Goal: Task Accomplishment & Management: Manage account settings

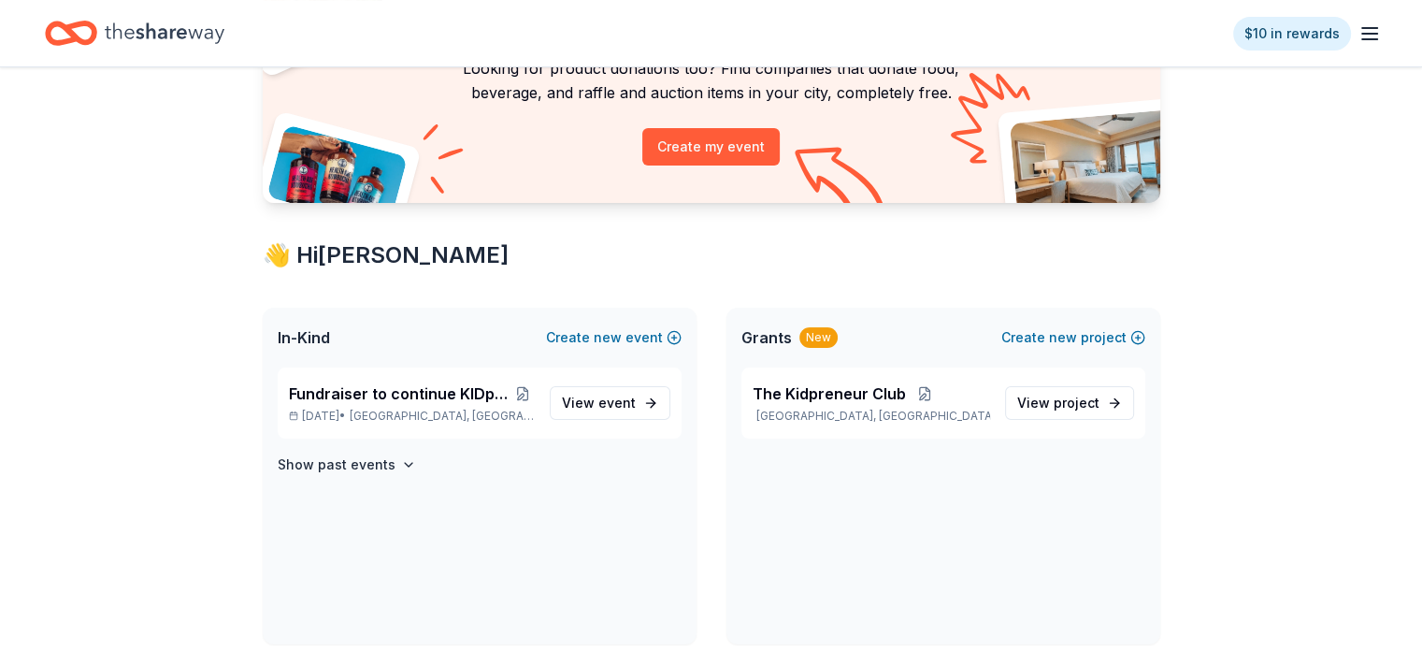
scroll to position [174, 0]
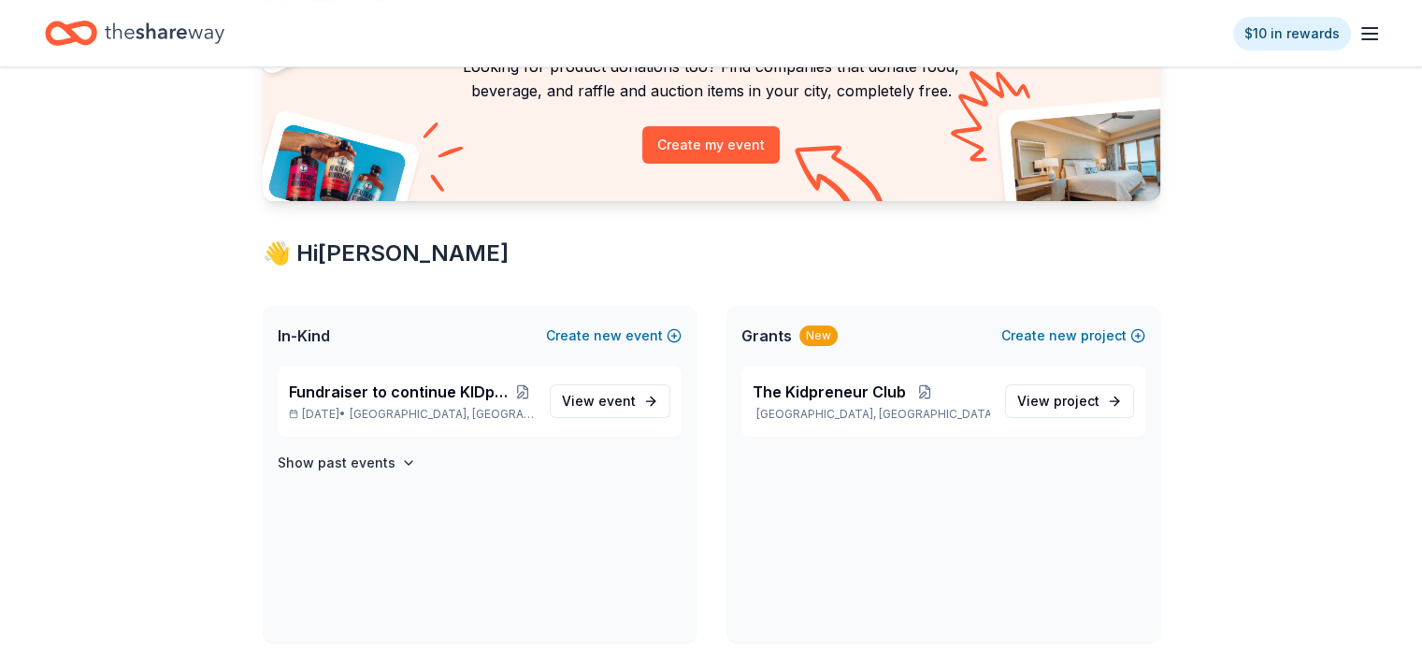
click at [296, 337] on span "In-Kind" at bounding box center [304, 335] width 52 height 22
click at [393, 384] on span "Fundraiser to continue KIDpreneur Marketplaces" at bounding box center [400, 391] width 222 height 22
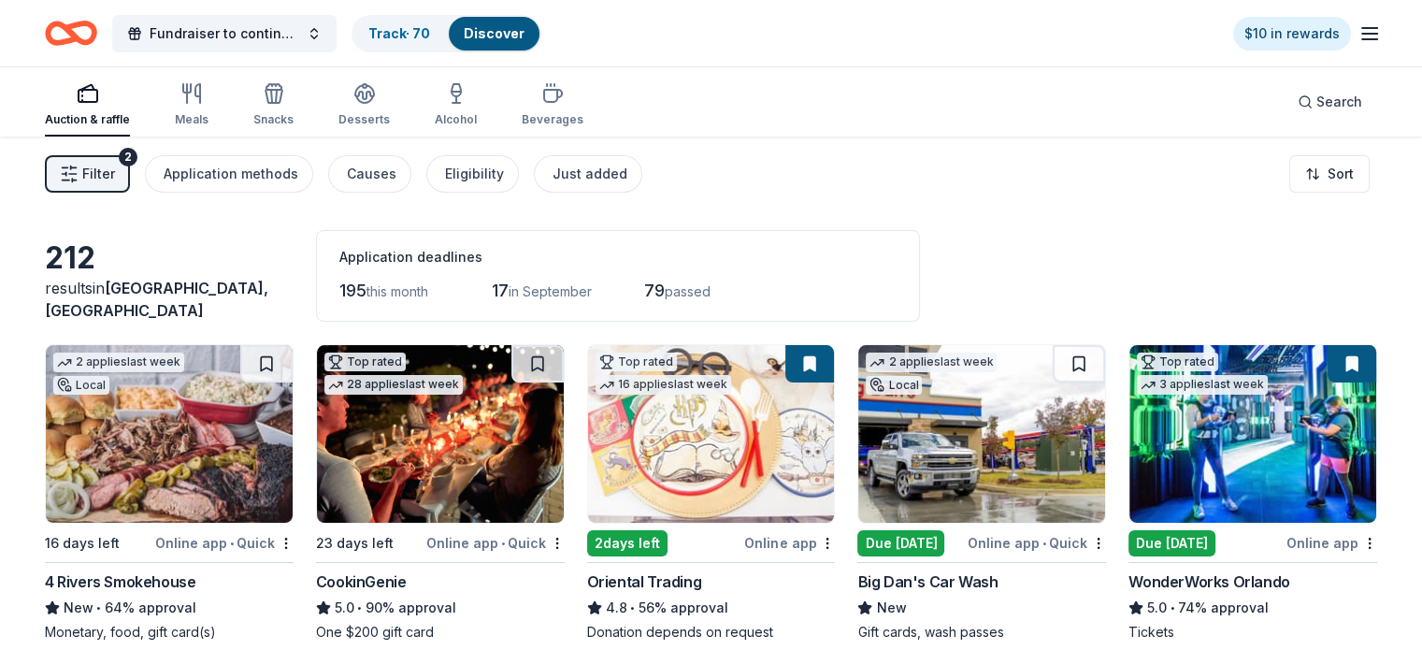
scroll to position [4, 0]
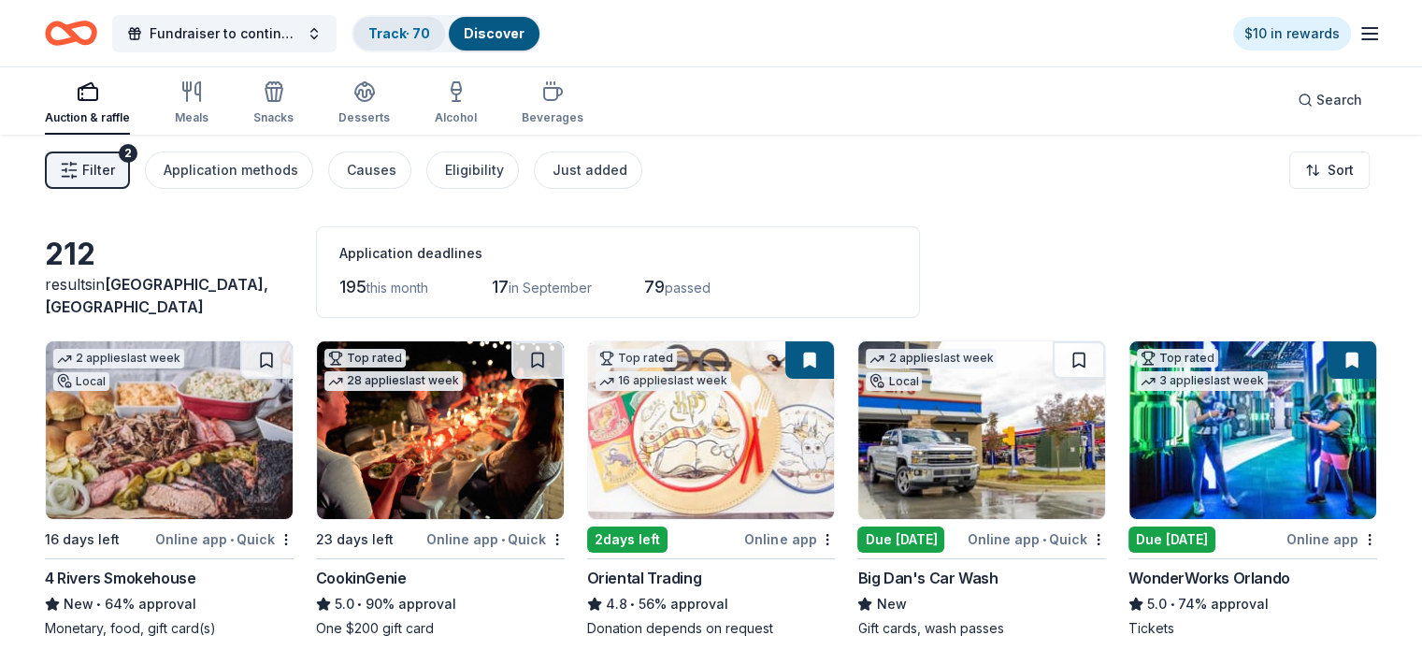
click at [422, 29] on link "Track · 70" at bounding box center [399, 33] width 62 height 16
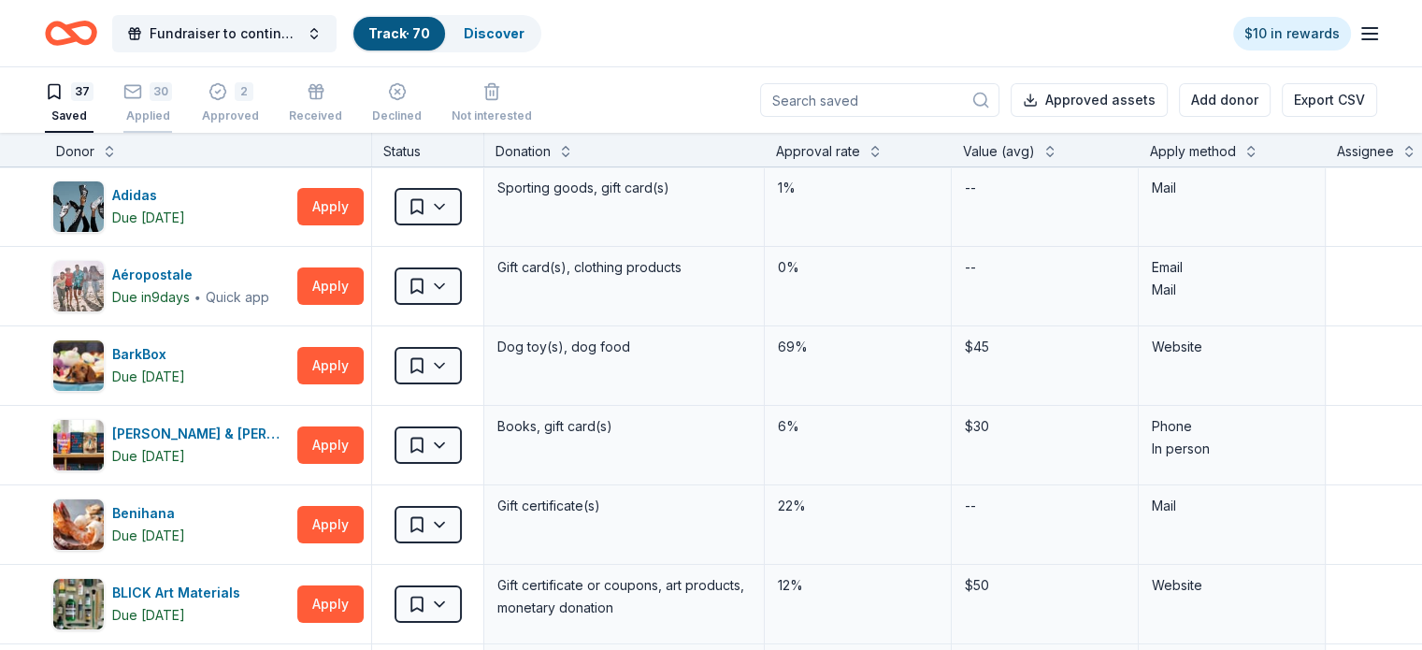
click at [172, 95] on div "30" at bounding box center [161, 91] width 22 height 19
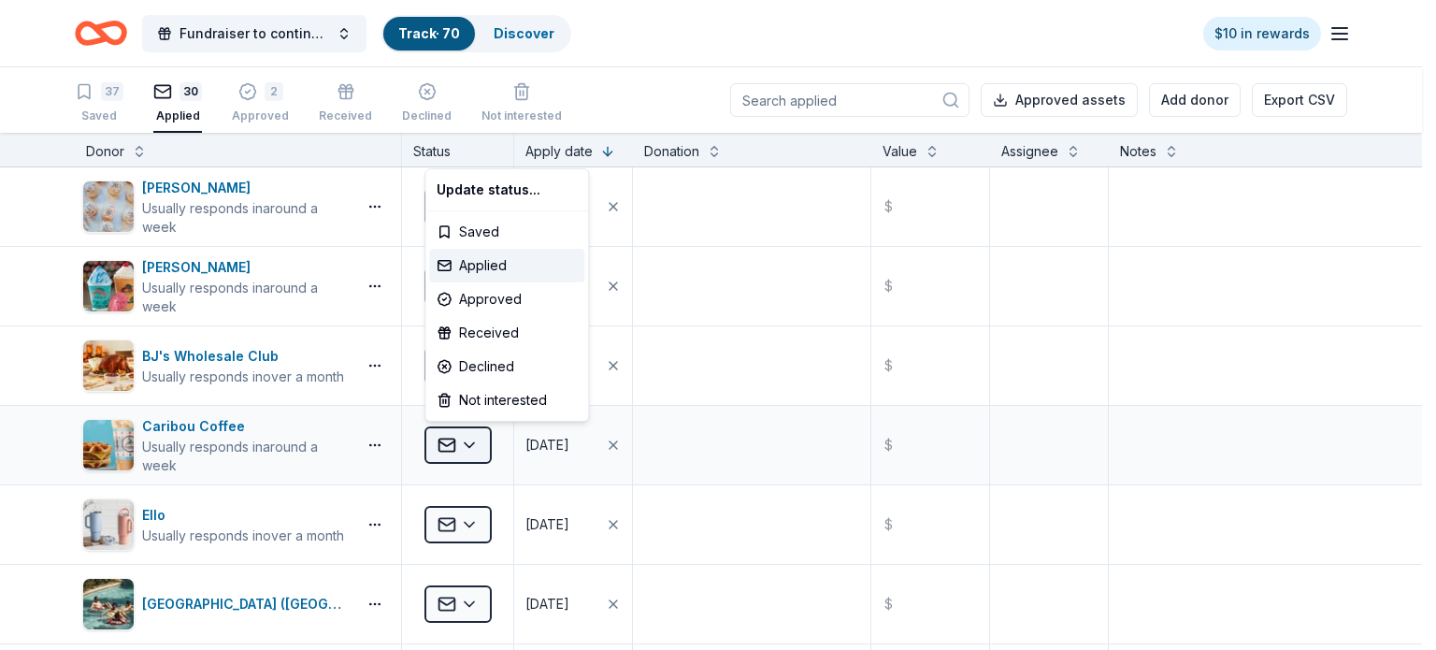
click at [469, 447] on html "Fundraiser to continue KIDpreneur Marketplaces Track · 70 Discover $10 in rewar…" at bounding box center [718, 325] width 1436 height 650
click at [466, 362] on div "Declined" at bounding box center [506, 367] width 155 height 34
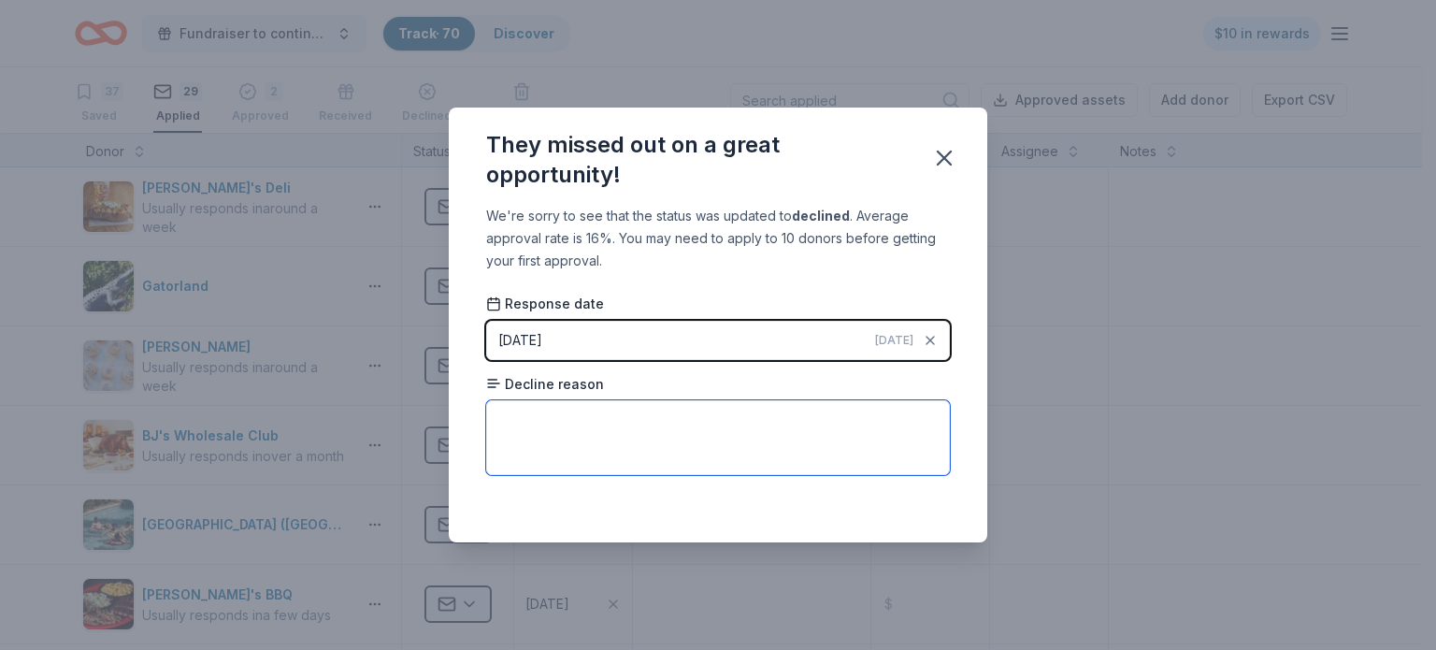
click at [545, 447] on textarea at bounding box center [718, 437] width 464 height 75
click at [754, 452] on textarea "Contact Local Store" at bounding box center [718, 437] width 464 height 75
type textarea "Contact Local Store"
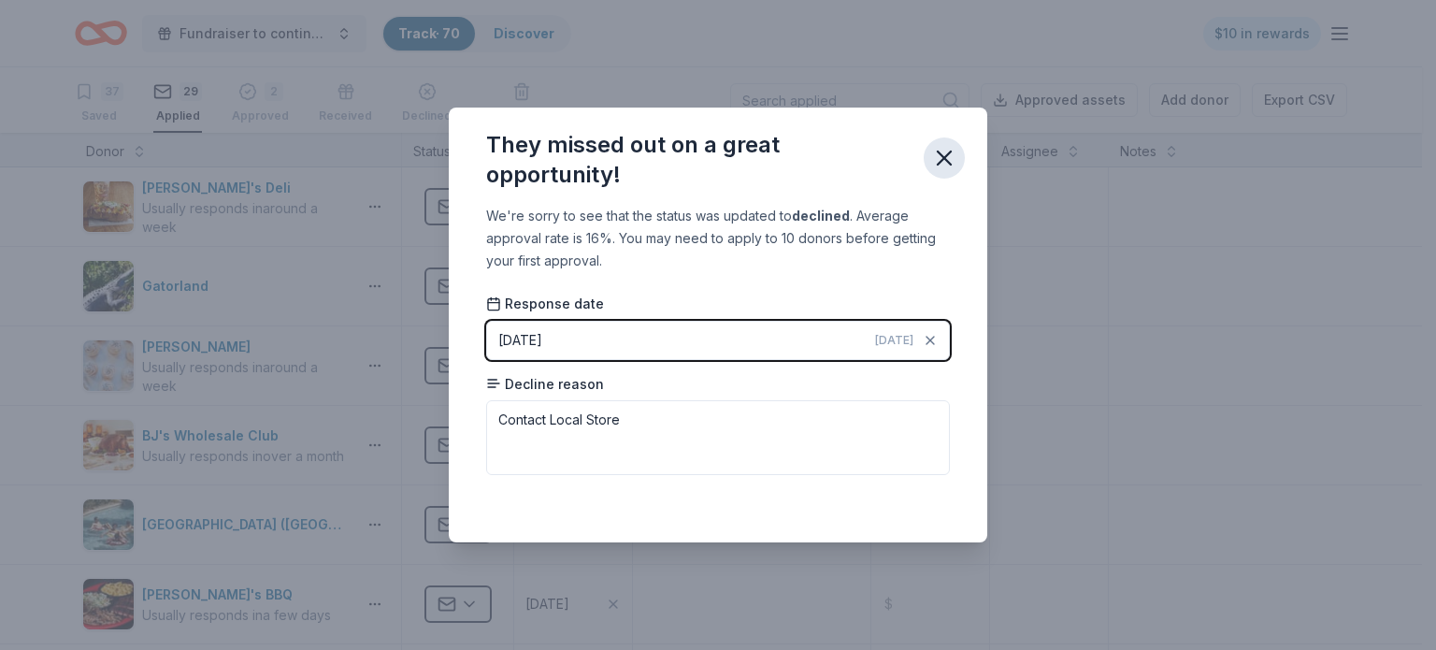
click at [942, 157] on icon "button" at bounding box center [944, 157] width 13 height 13
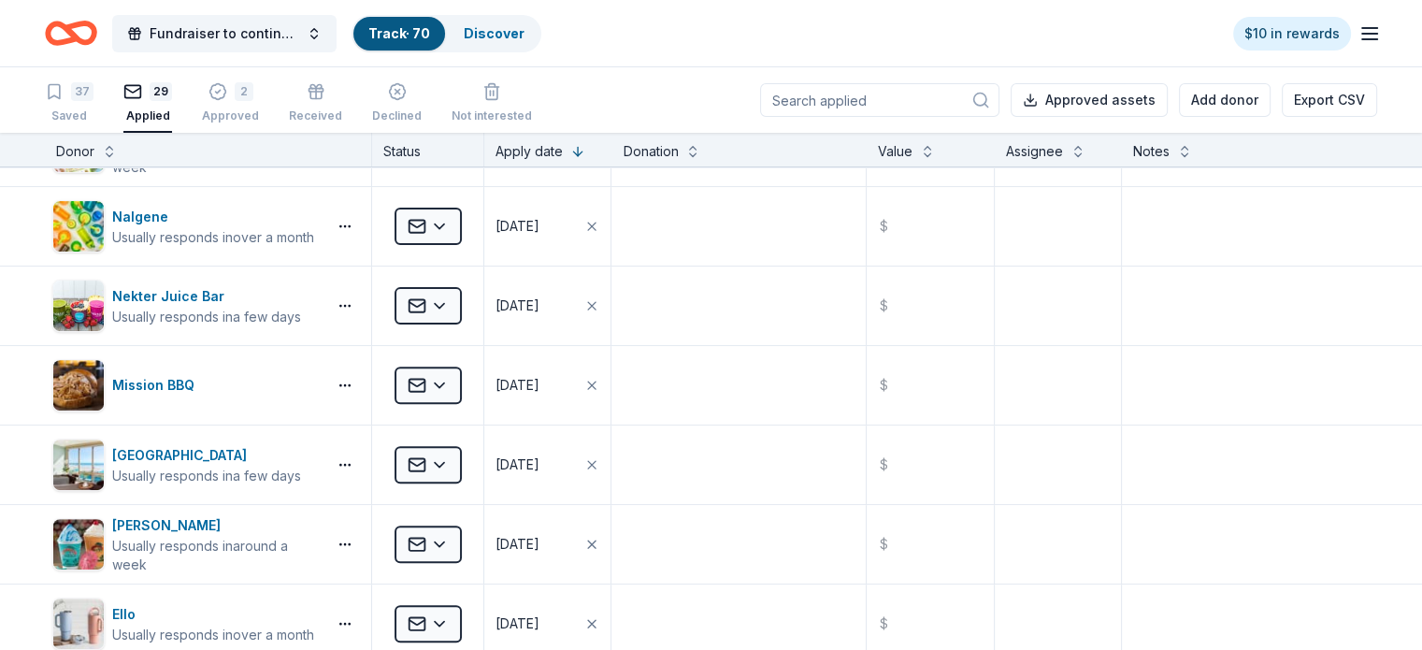
scroll to position [694, 0]
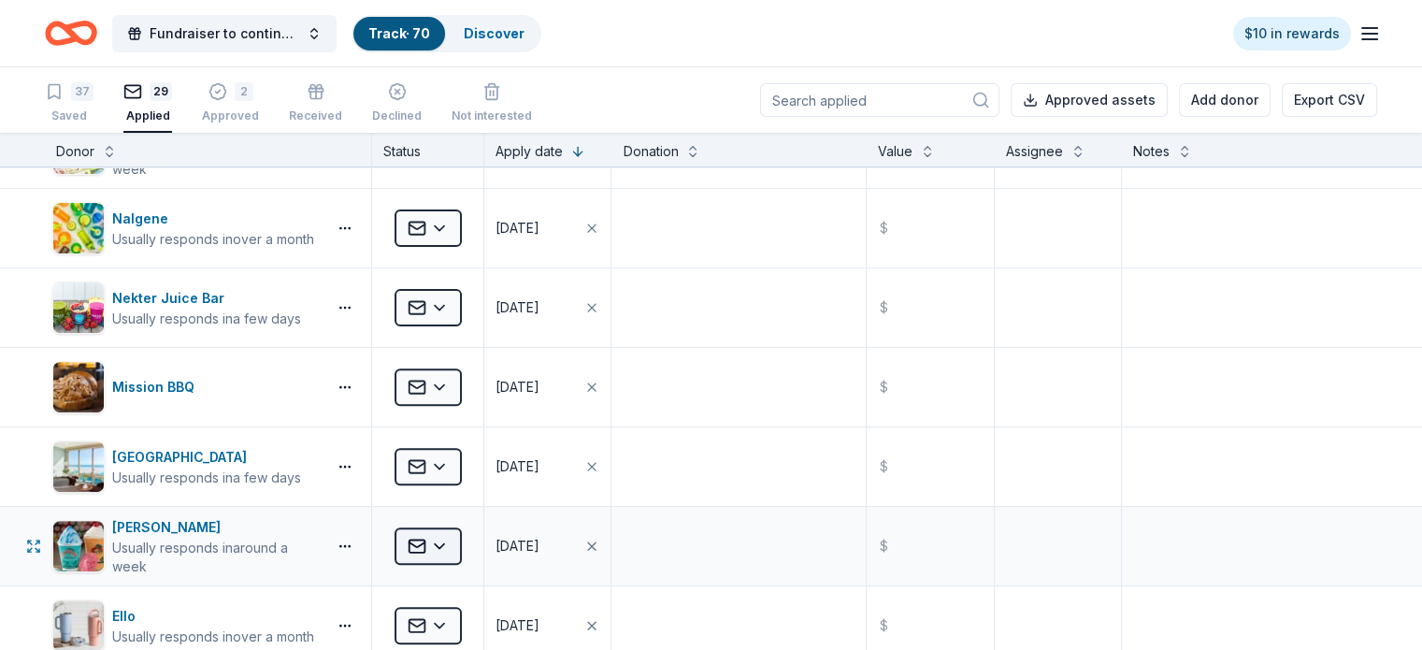
click at [467, 543] on html "Fundraiser to continue KIDpreneur Marketplaces Track · 70 Discover $10 in rewar…" at bounding box center [711, 325] width 1422 height 650
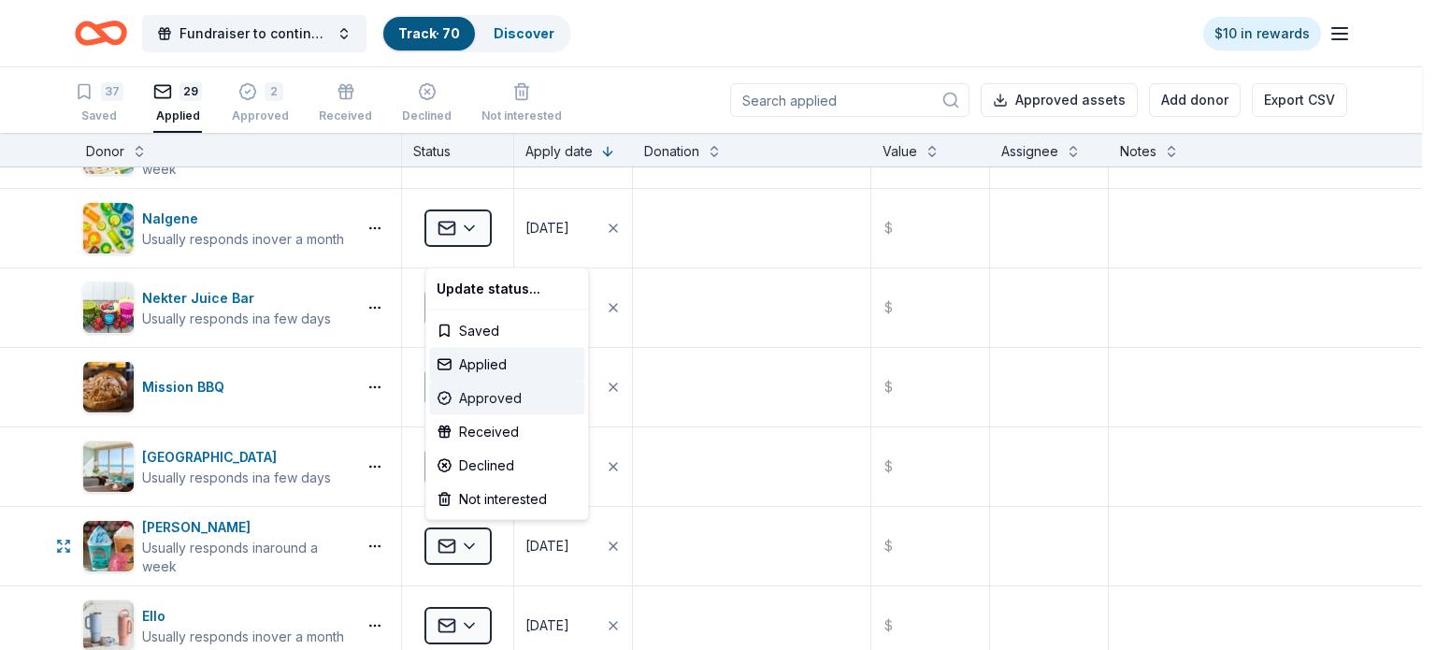
click at [479, 397] on div "Approved" at bounding box center [506, 398] width 155 height 34
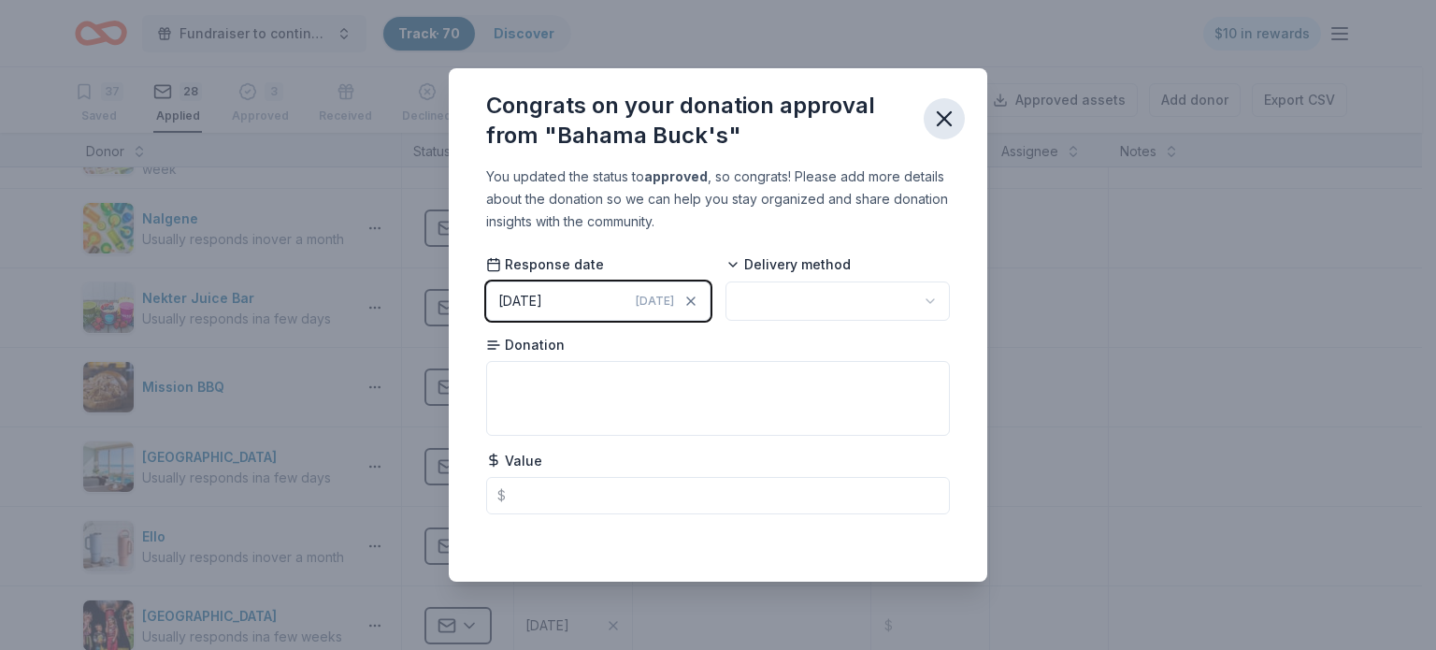
click at [938, 125] on icon "button" at bounding box center [944, 118] width 13 height 13
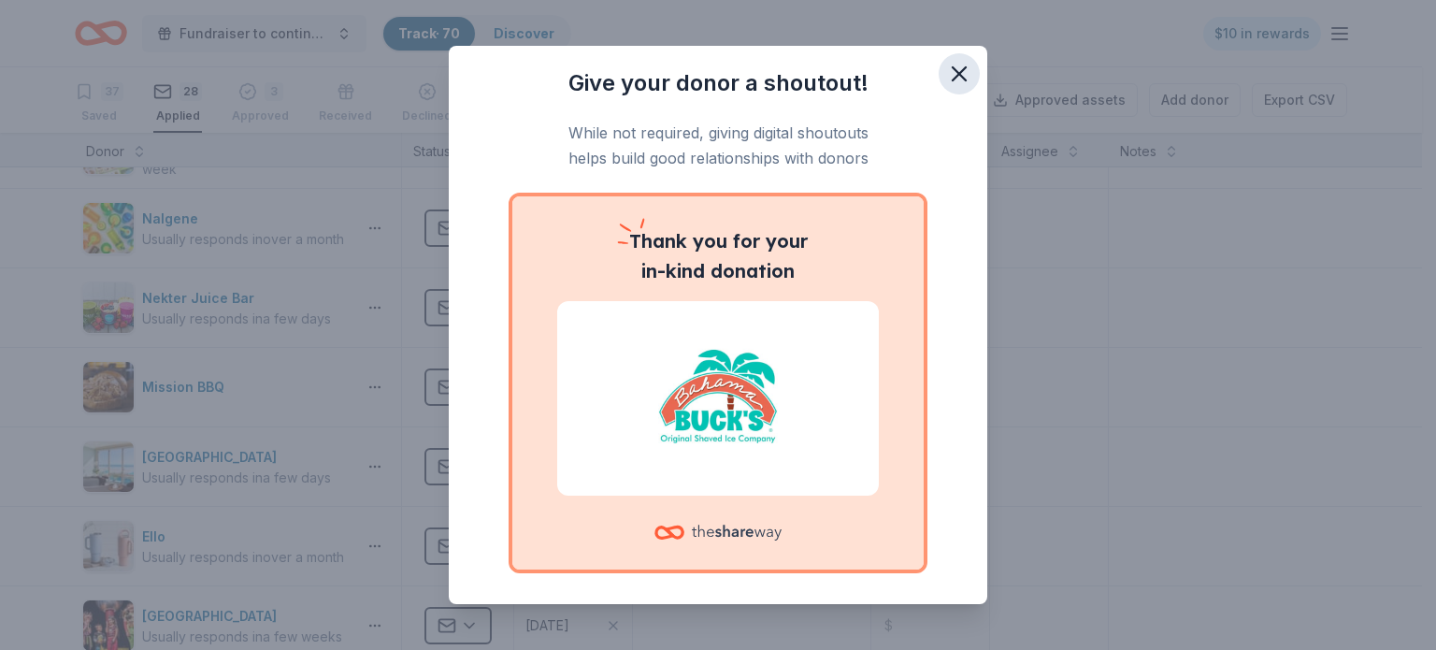
click at [953, 73] on icon "button" at bounding box center [959, 73] width 13 height 13
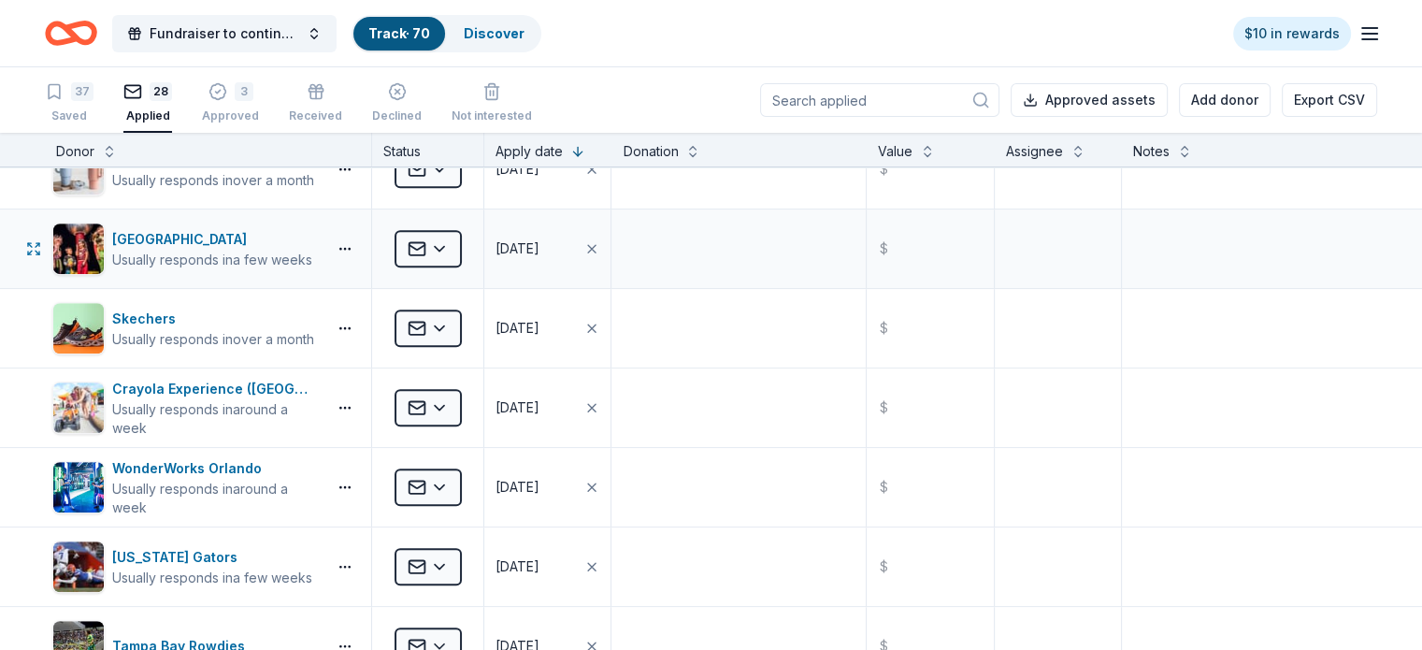
scroll to position [1088, 0]
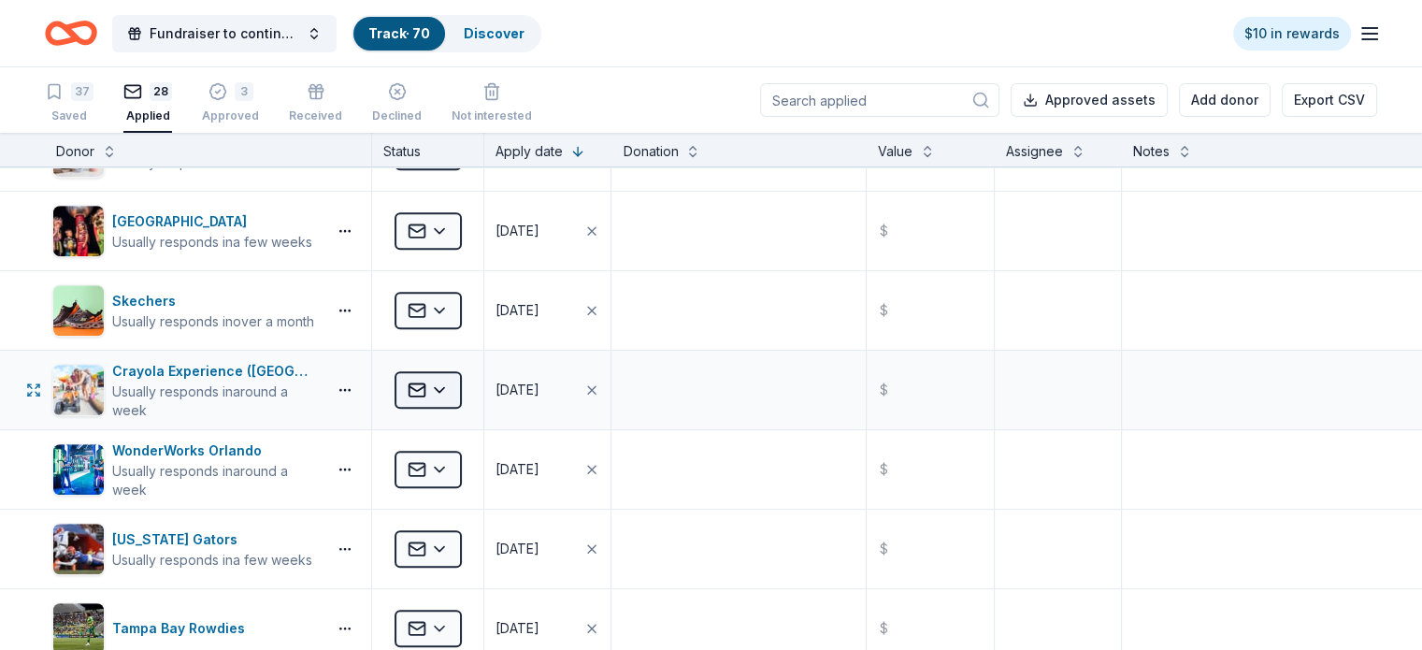
click at [477, 391] on html "Fundraiser to continue KIDpreneur Marketplaces Track · 70 Discover $10 in rewar…" at bounding box center [711, 325] width 1422 height 650
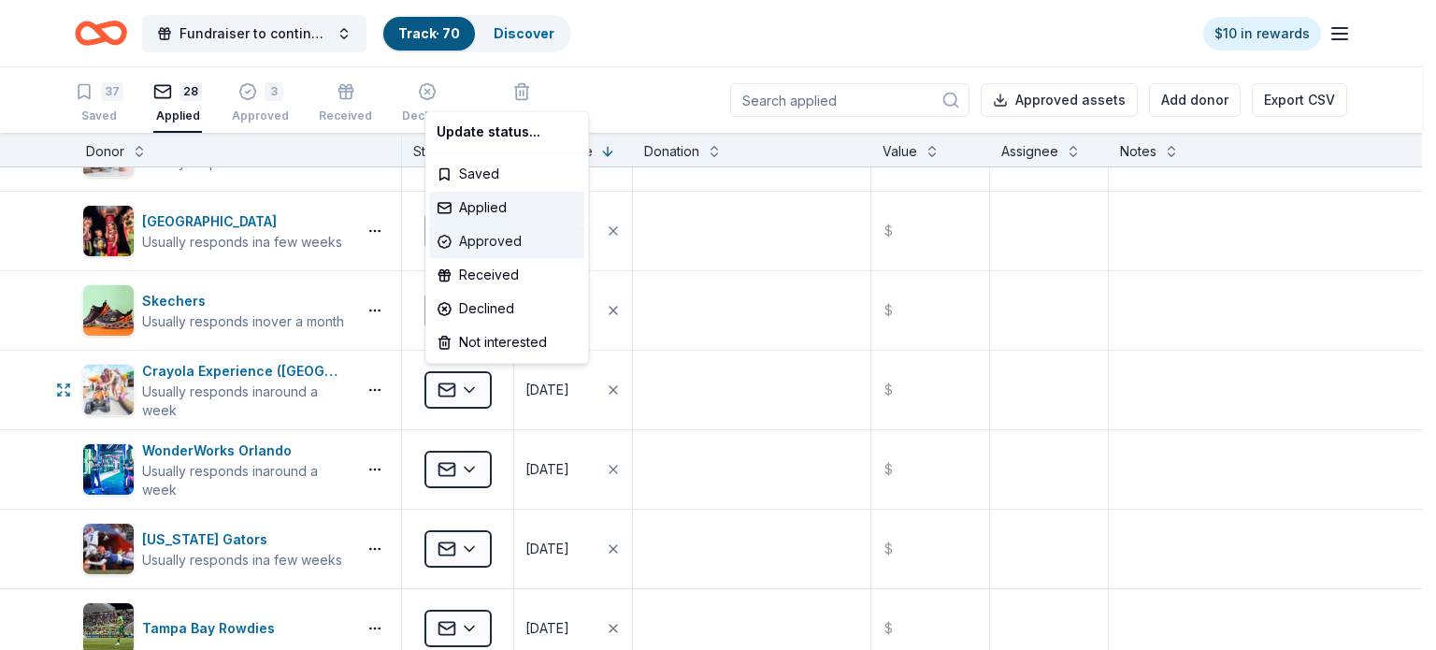
click at [481, 238] on div "Approved" at bounding box center [506, 241] width 155 height 34
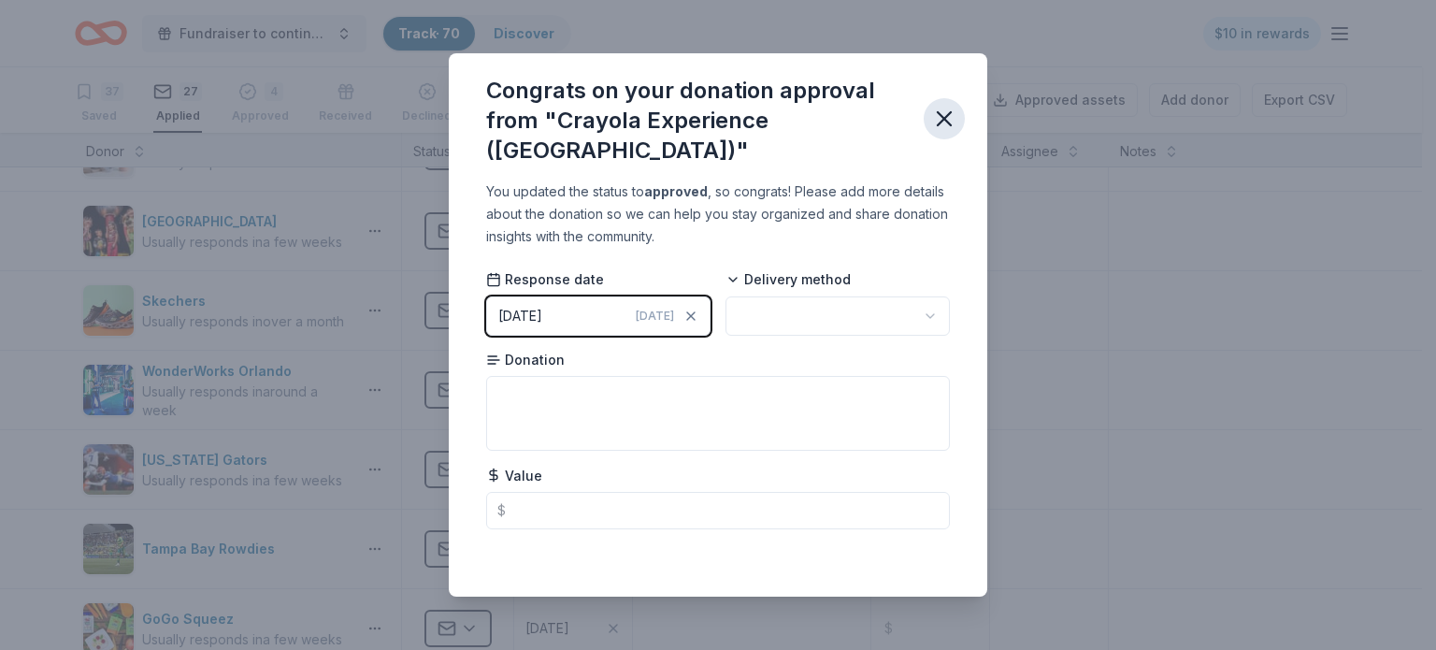
click at [945, 122] on icon "button" at bounding box center [944, 119] width 26 height 26
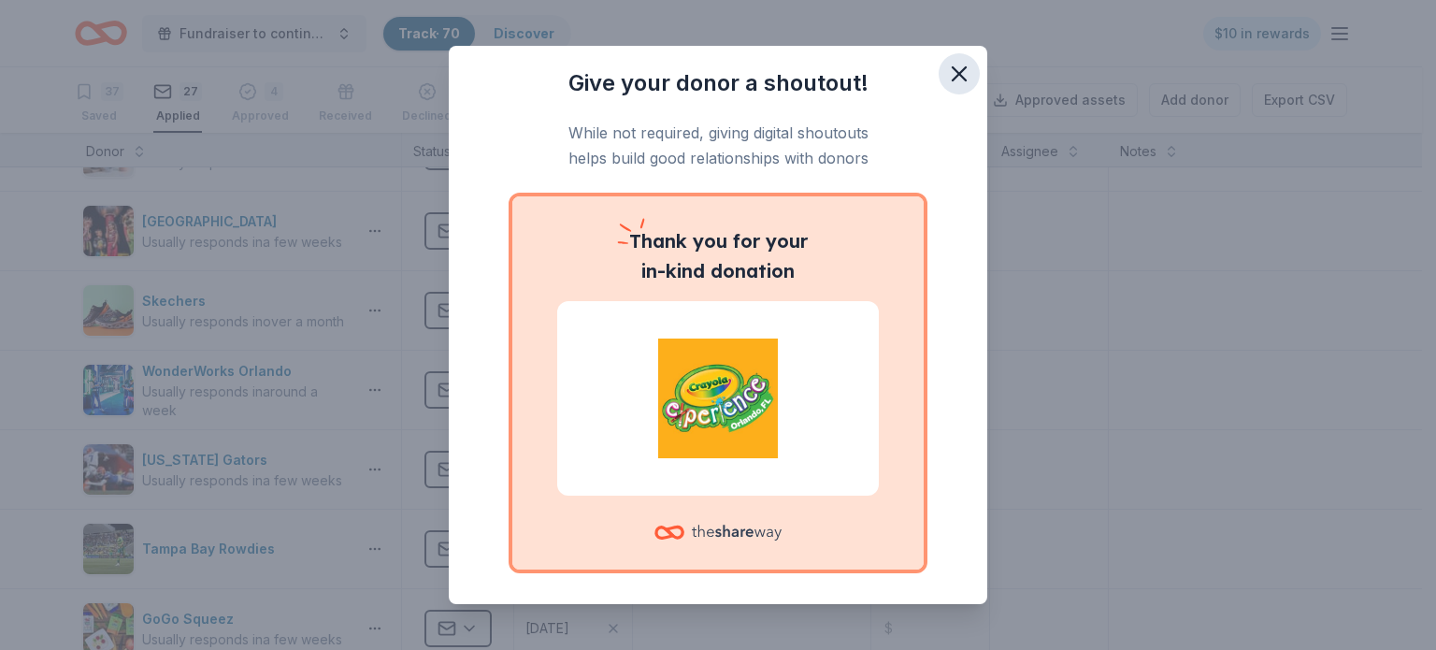
click at [953, 74] on icon "button" at bounding box center [959, 73] width 13 height 13
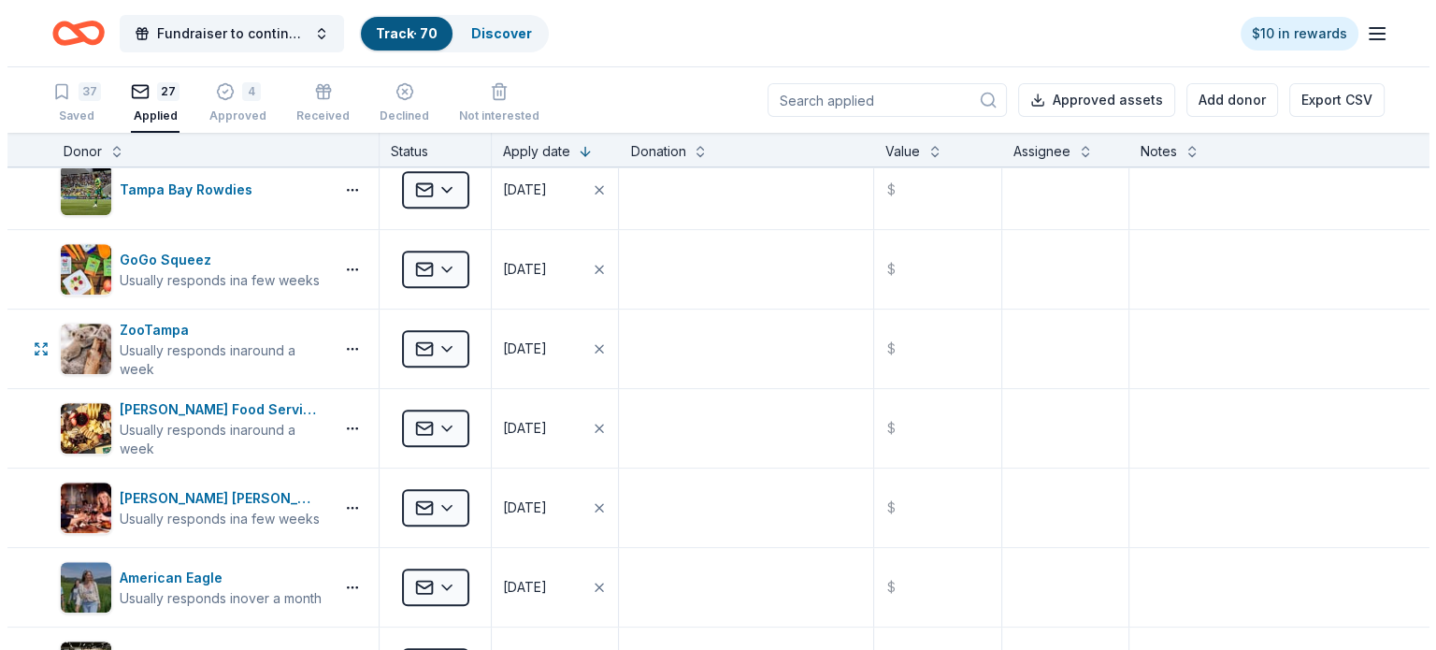
scroll to position [1448, 0]
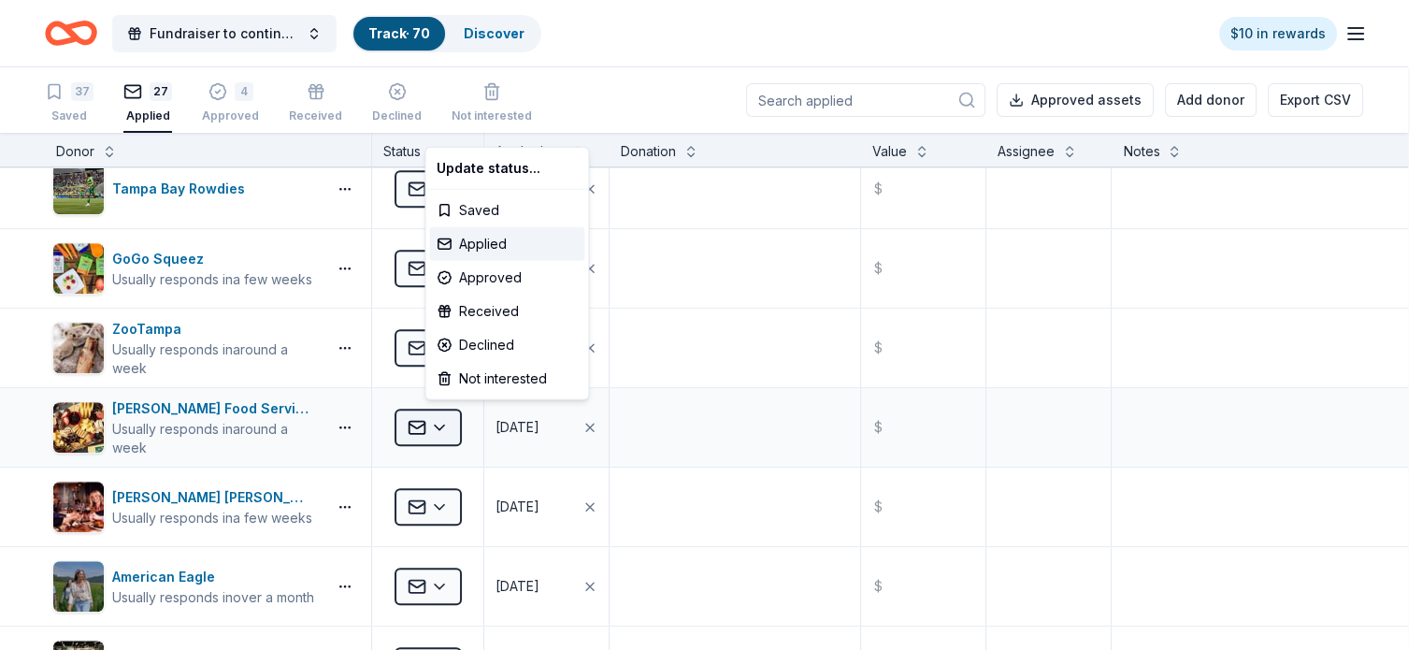
click at [471, 423] on html "Fundraiser to continue KIDpreneur Marketplaces Track · 70 Discover $10 in rewar…" at bounding box center [711, 325] width 1422 height 650
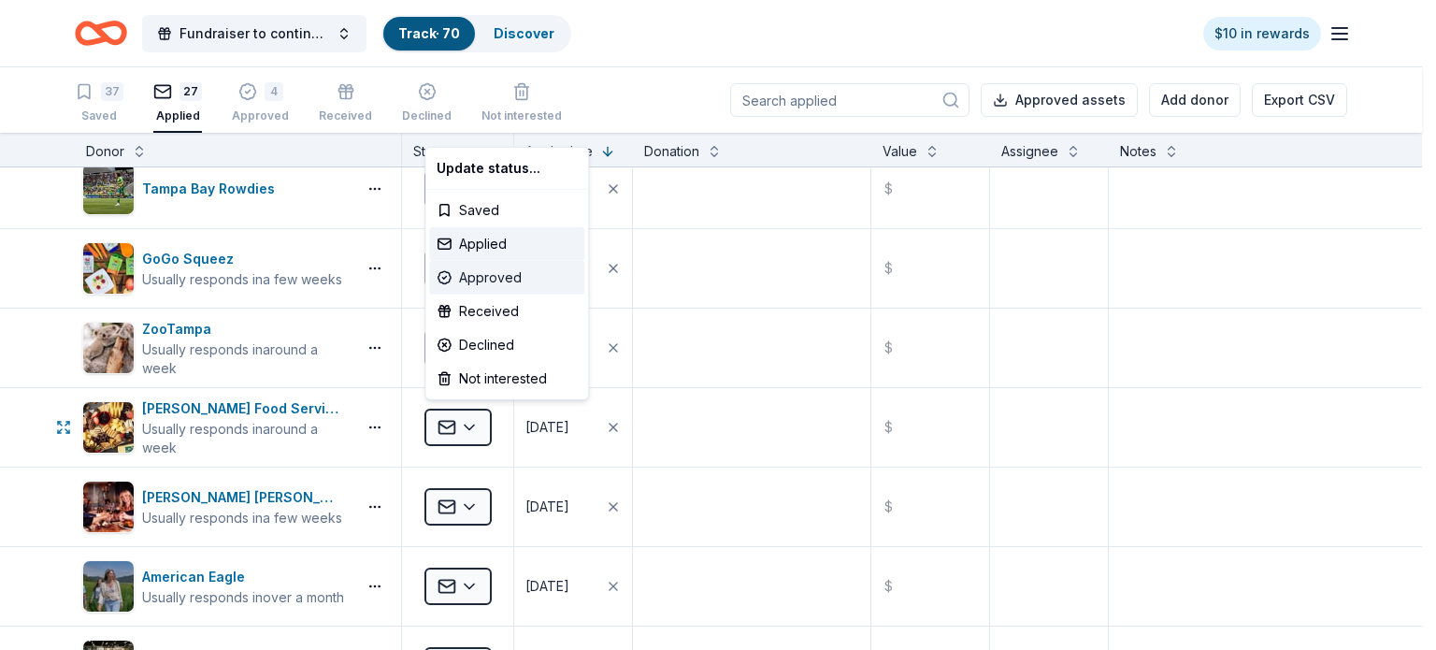
click at [469, 280] on div "Approved" at bounding box center [506, 278] width 155 height 34
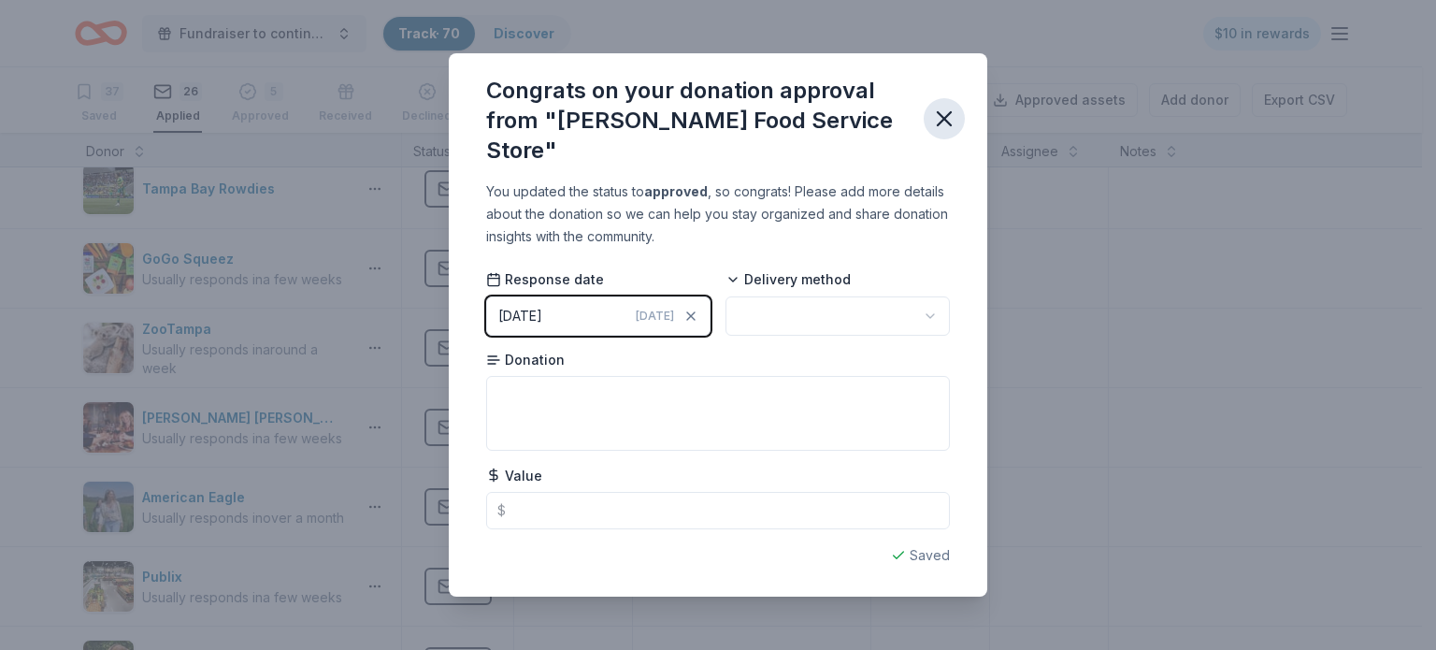
click at [945, 122] on icon "button" at bounding box center [944, 119] width 26 height 26
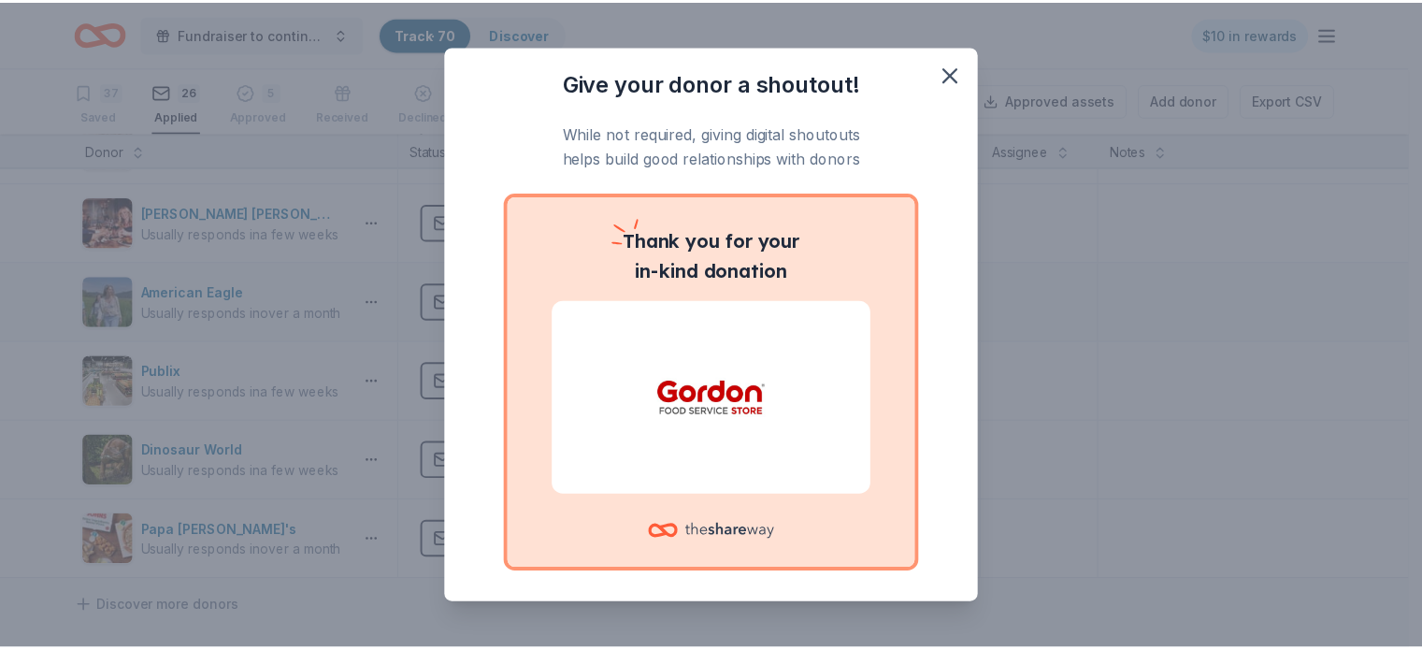
scroll to position [1654, 0]
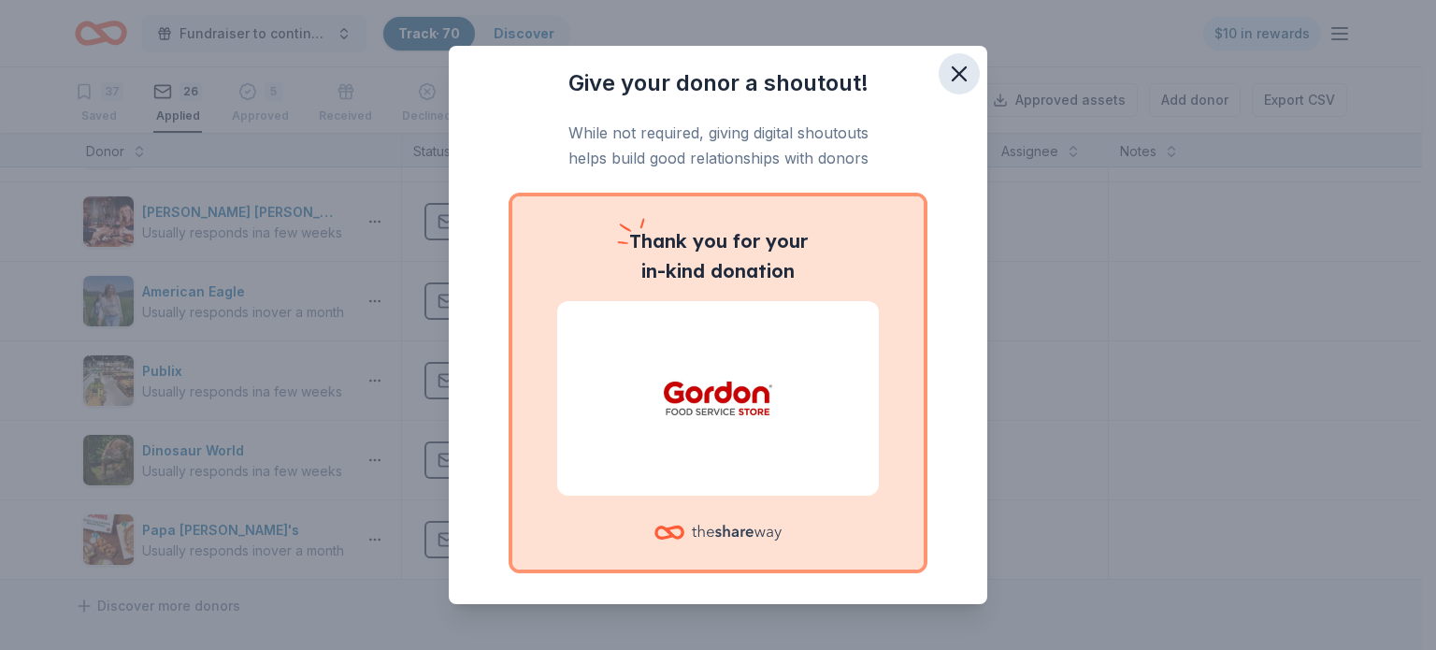
click at [946, 78] on icon "button" at bounding box center [959, 74] width 26 height 26
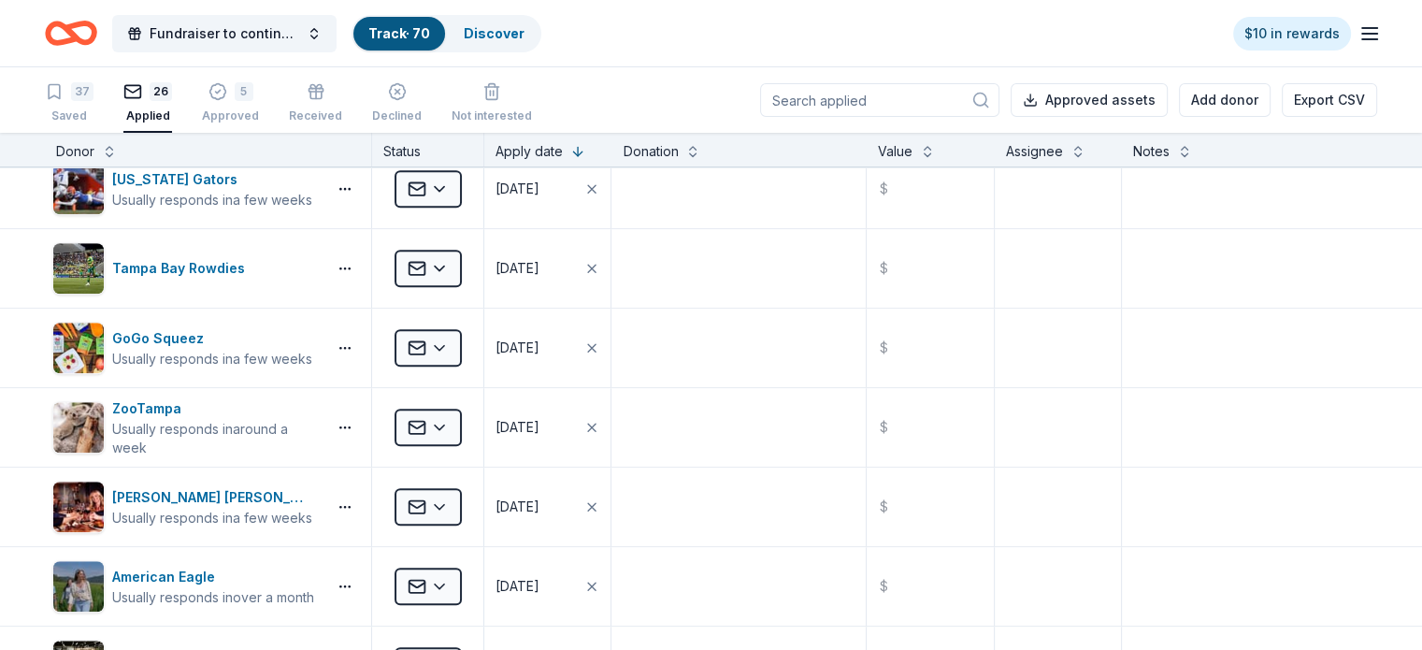
scroll to position [1361, 0]
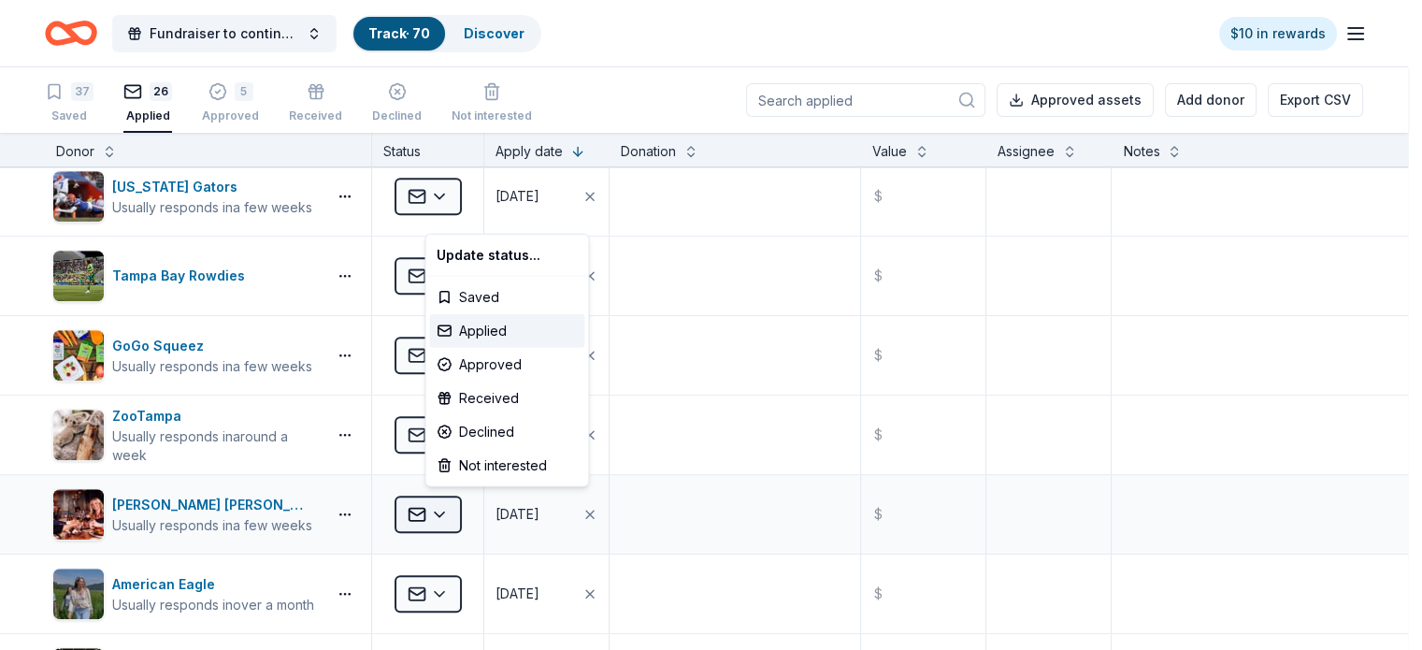
click at [467, 505] on html "Fundraiser to continue KIDpreneur Marketplaces Track · 70 Discover $10 in rewar…" at bounding box center [711, 325] width 1422 height 650
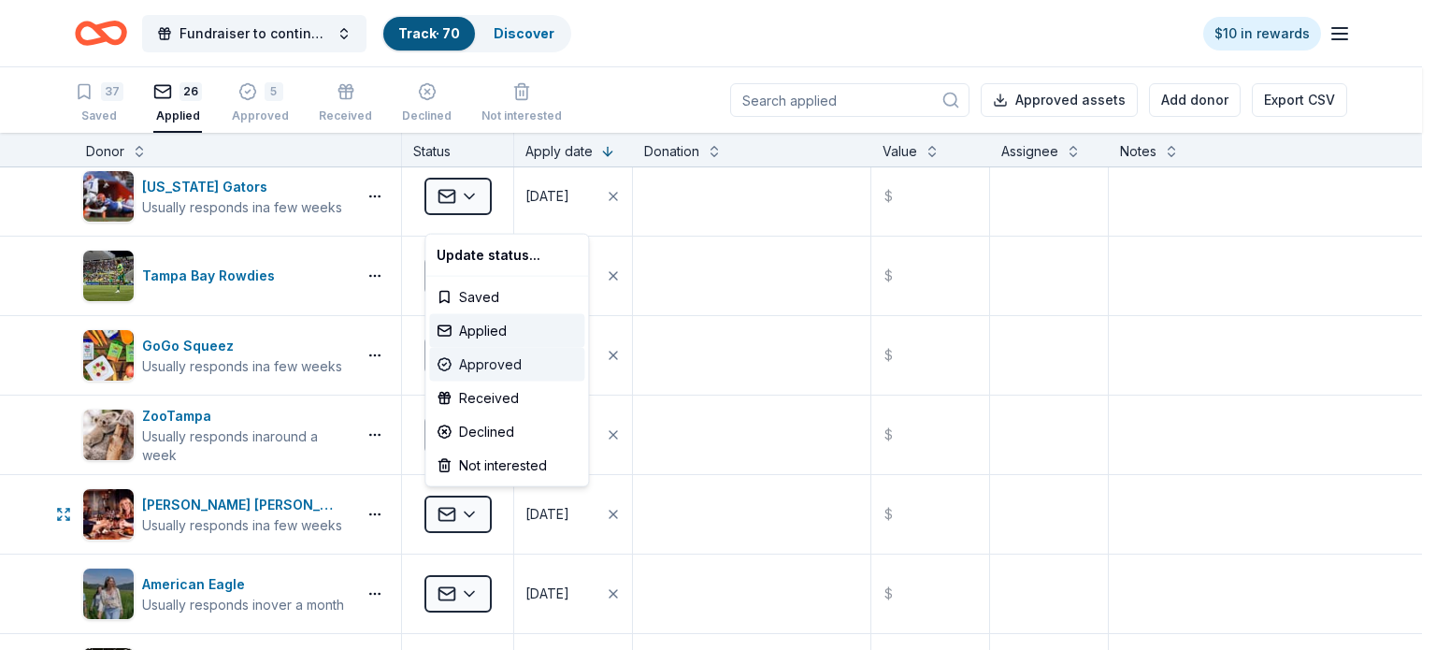
click at [480, 366] on div "Approved" at bounding box center [506, 365] width 155 height 34
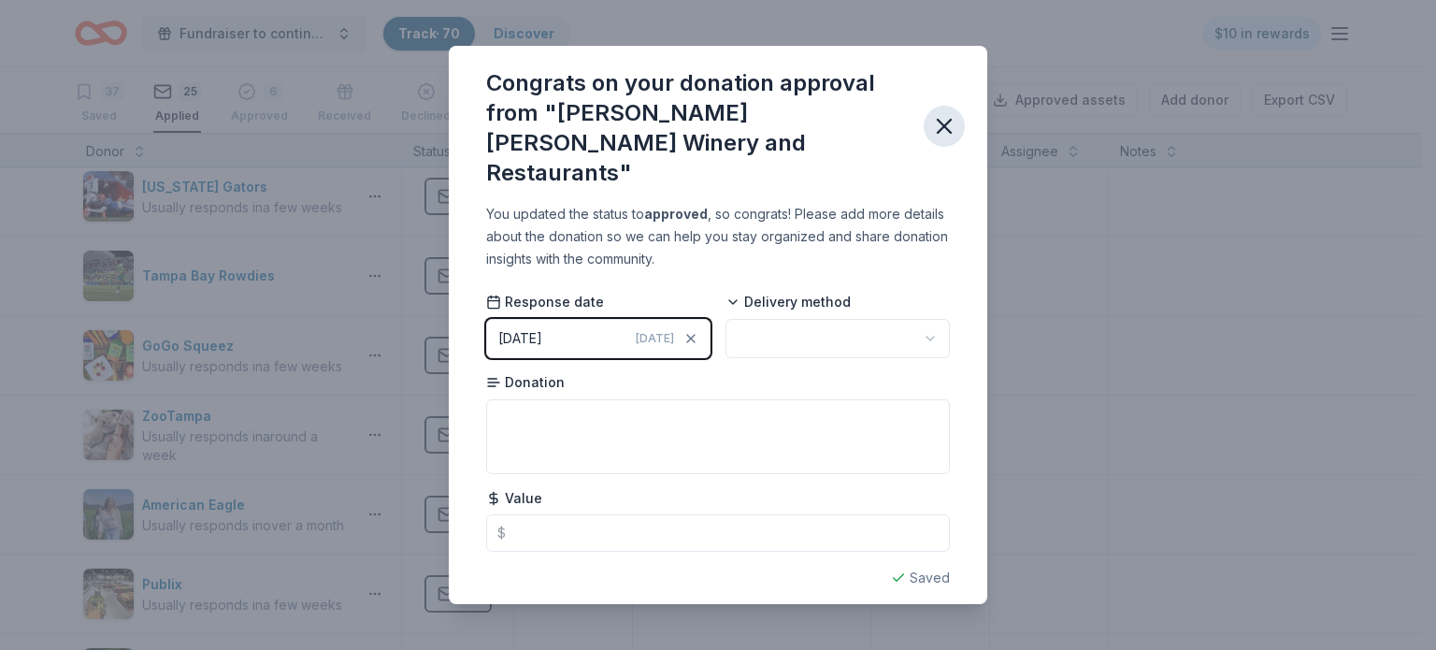
click at [944, 113] on icon "button" at bounding box center [944, 126] width 26 height 26
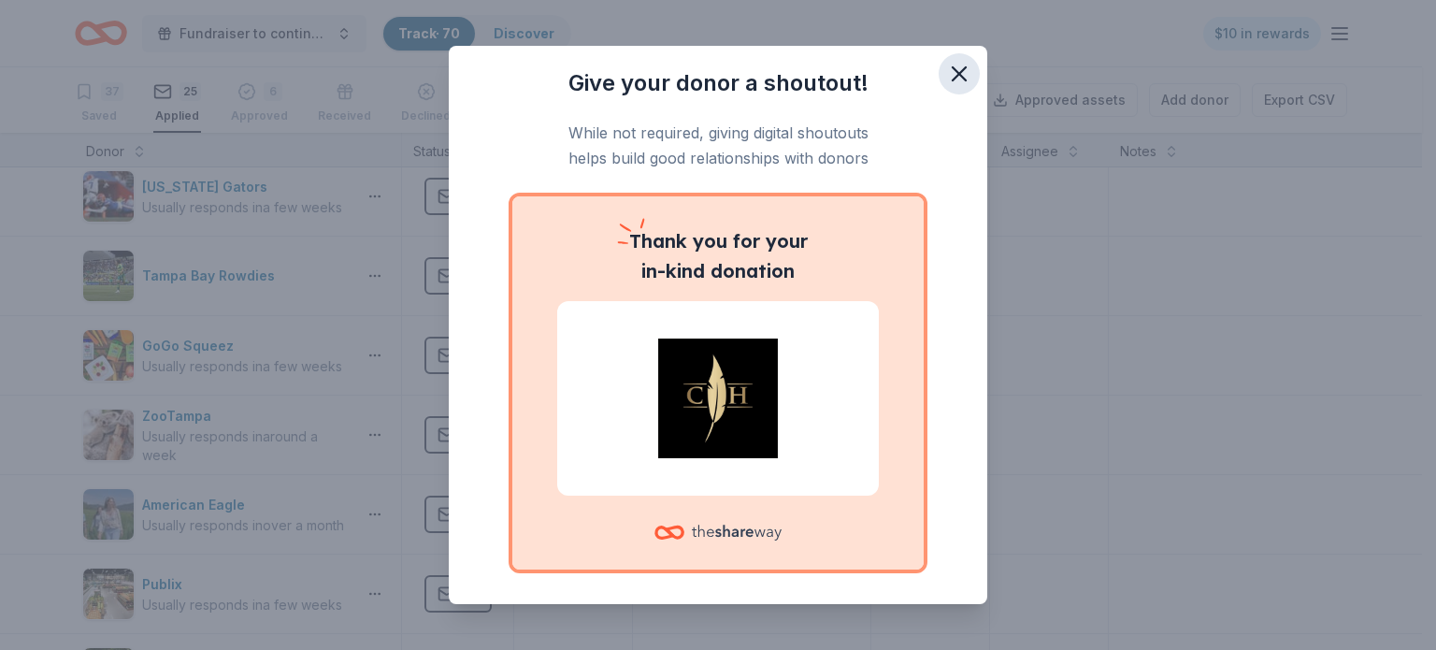
click at [946, 72] on icon "button" at bounding box center [959, 74] width 26 height 26
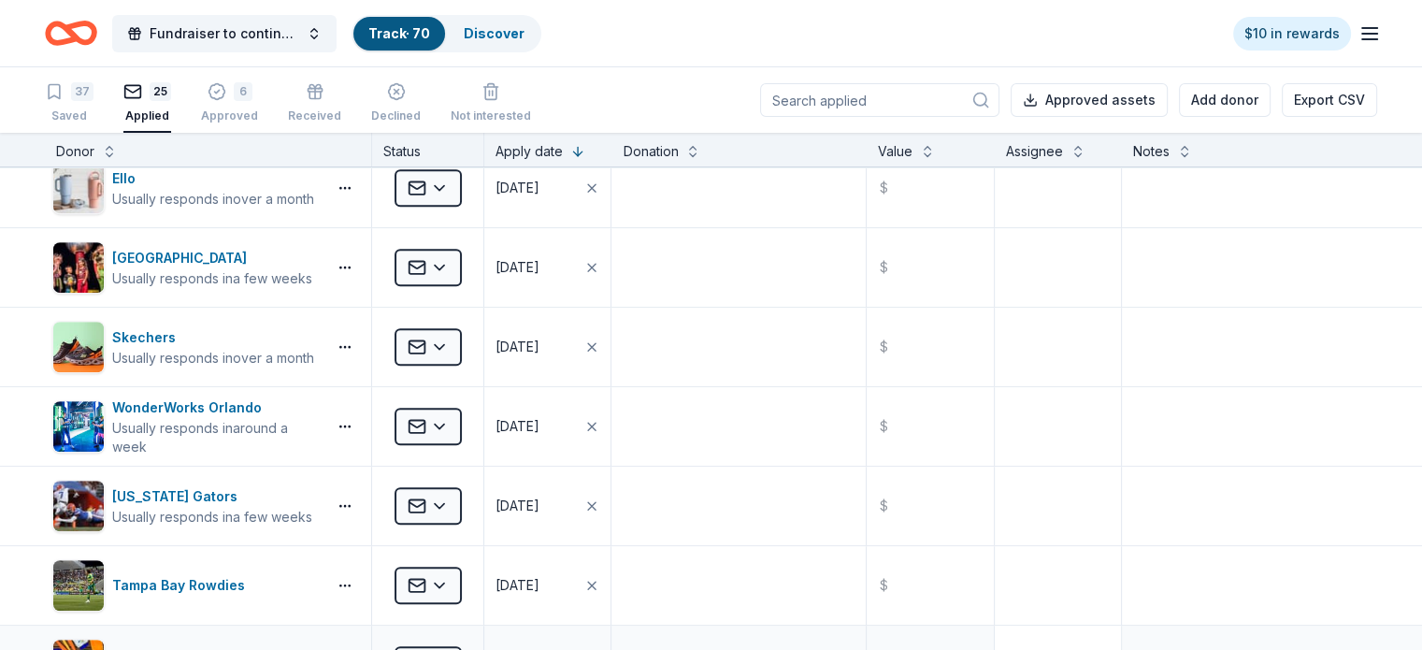
scroll to position [1051, 0]
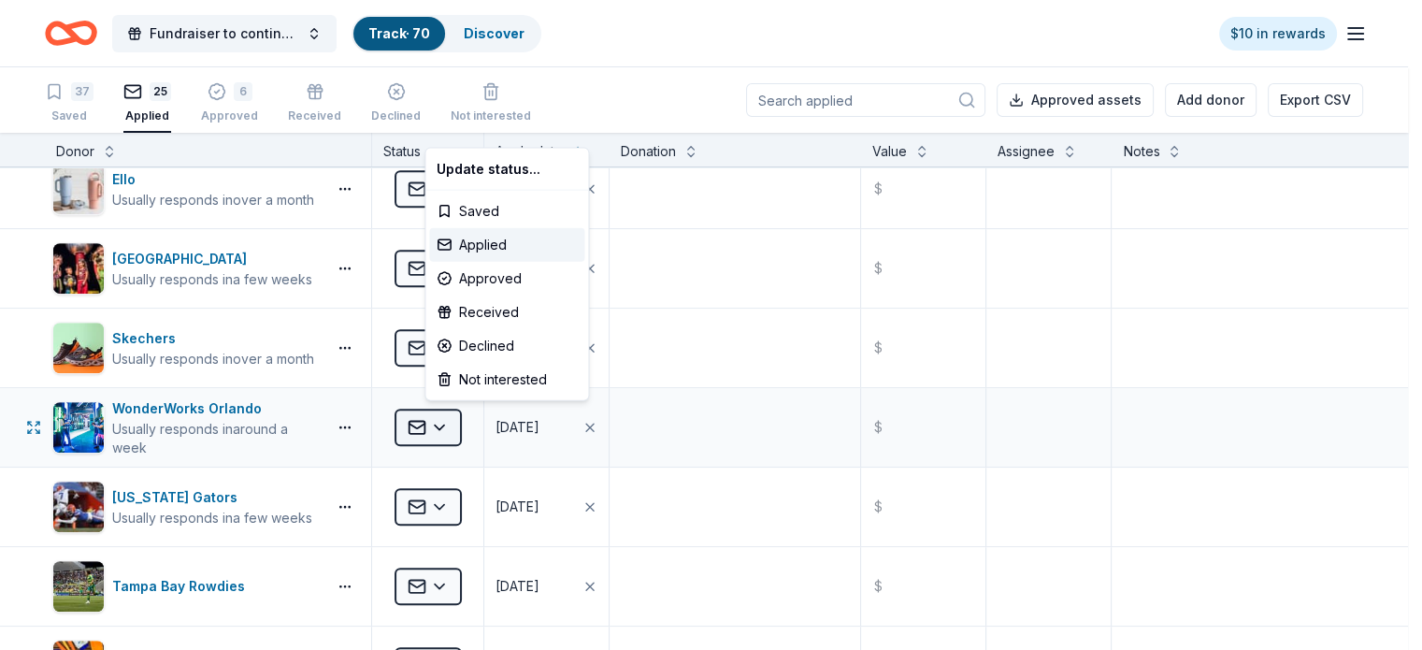
click at [468, 423] on html "Fundraiser to continue KIDpreneur Marketplaces Track · 70 Discover $10 in rewar…" at bounding box center [711, 325] width 1422 height 650
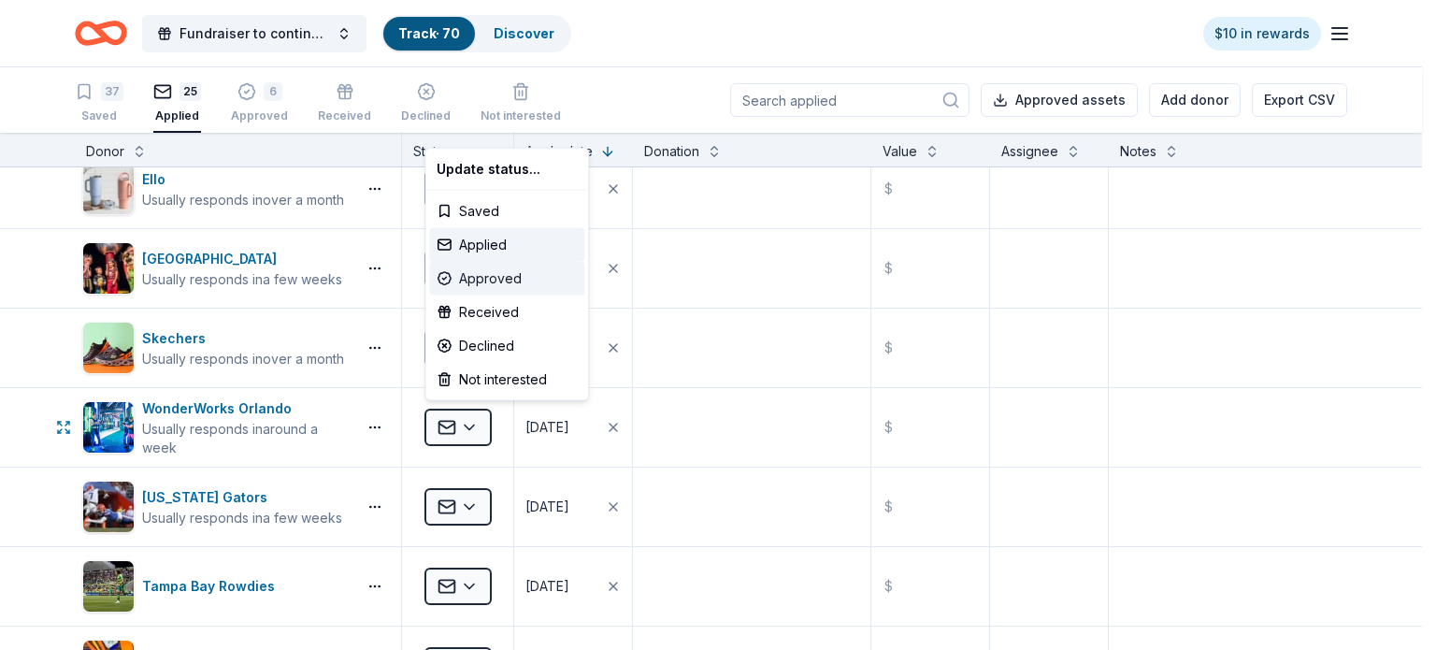
click at [477, 280] on div "Approved" at bounding box center [506, 279] width 155 height 34
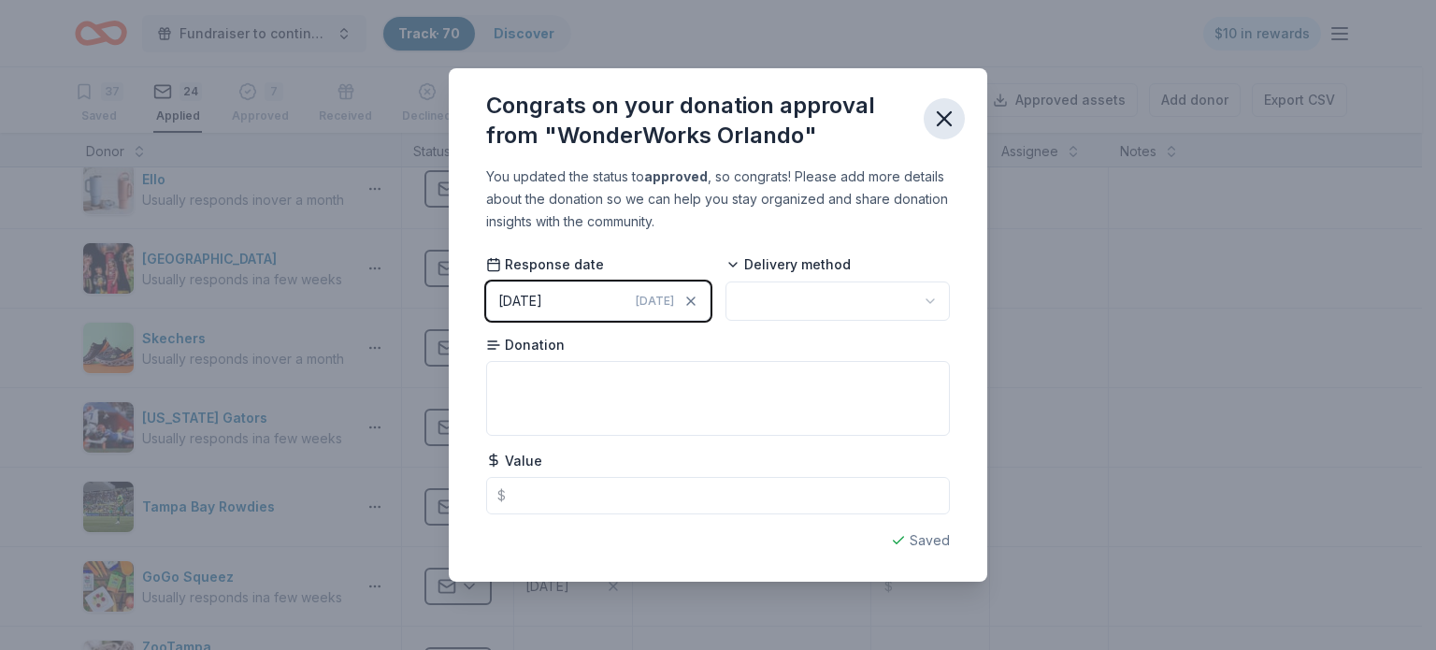
click at [945, 122] on icon "button" at bounding box center [944, 119] width 26 height 26
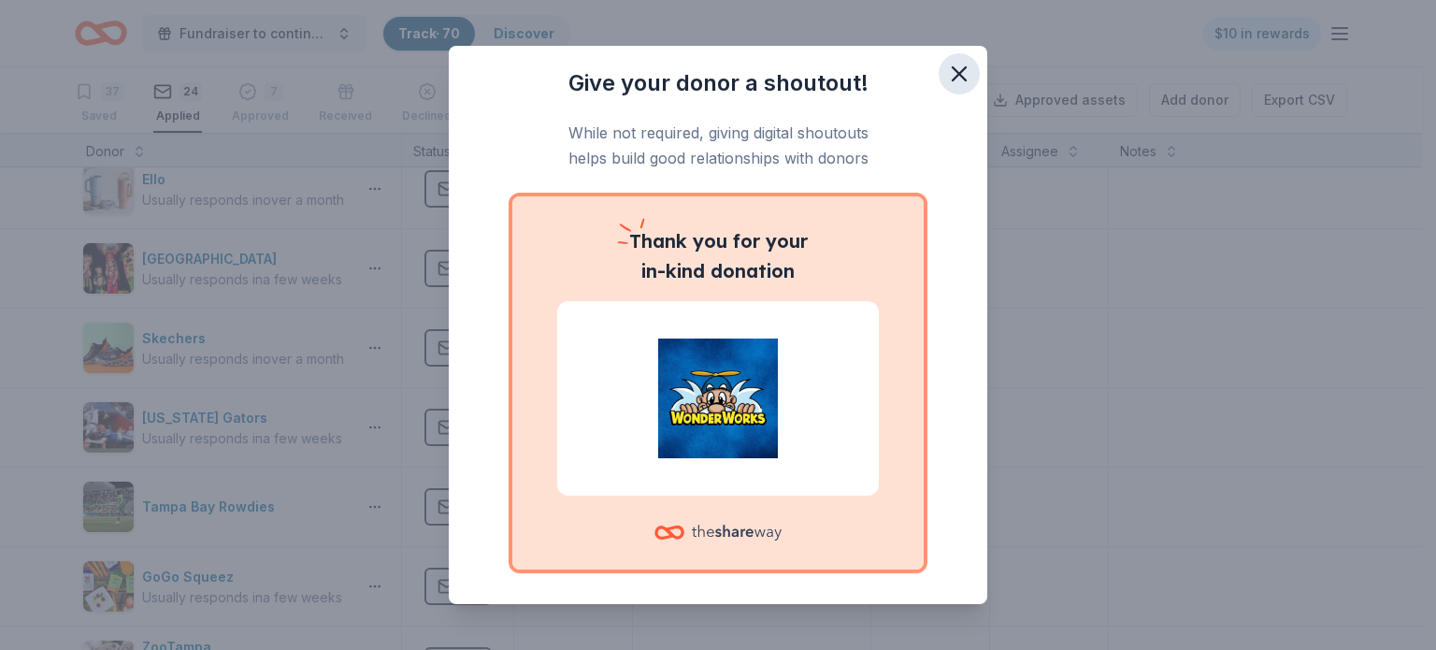
click at [946, 80] on icon "button" at bounding box center [959, 74] width 26 height 26
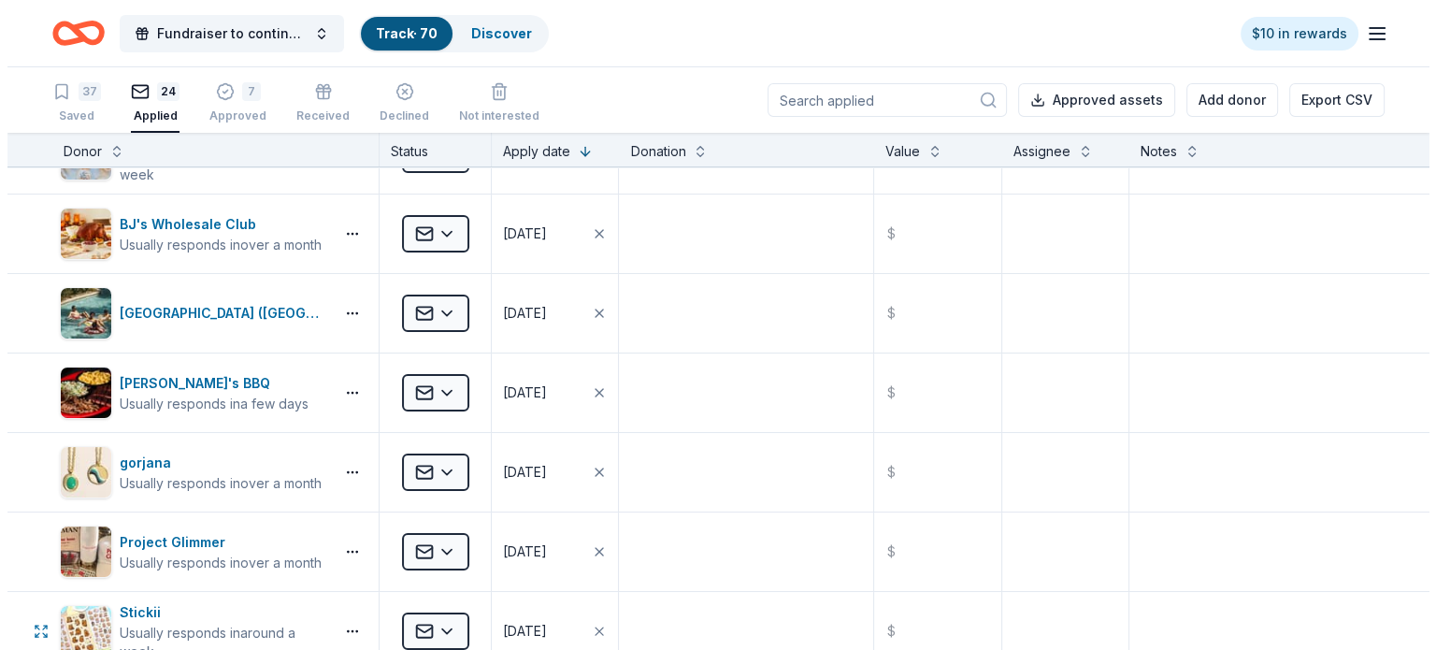
scroll to position [209, 0]
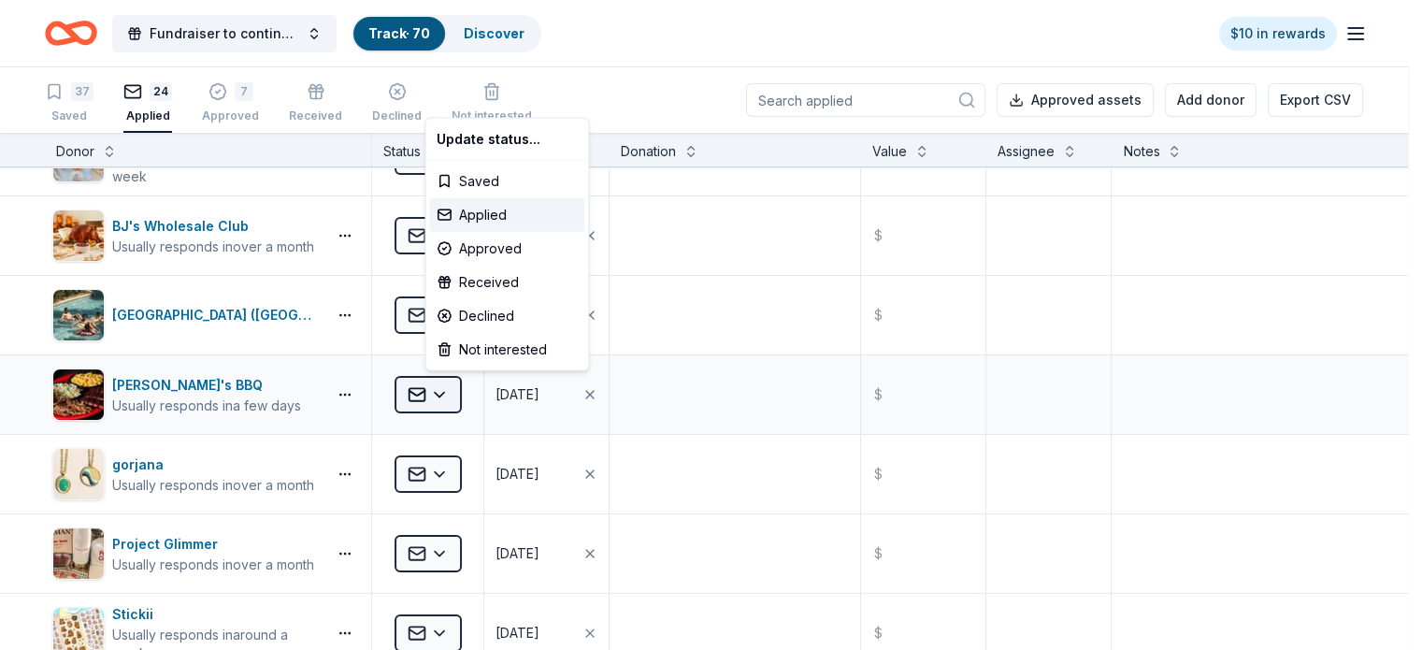
click at [462, 398] on html "Fundraiser to continue KIDpreneur Marketplaces Track · 70 Discover $10 in rewar…" at bounding box center [711, 325] width 1422 height 650
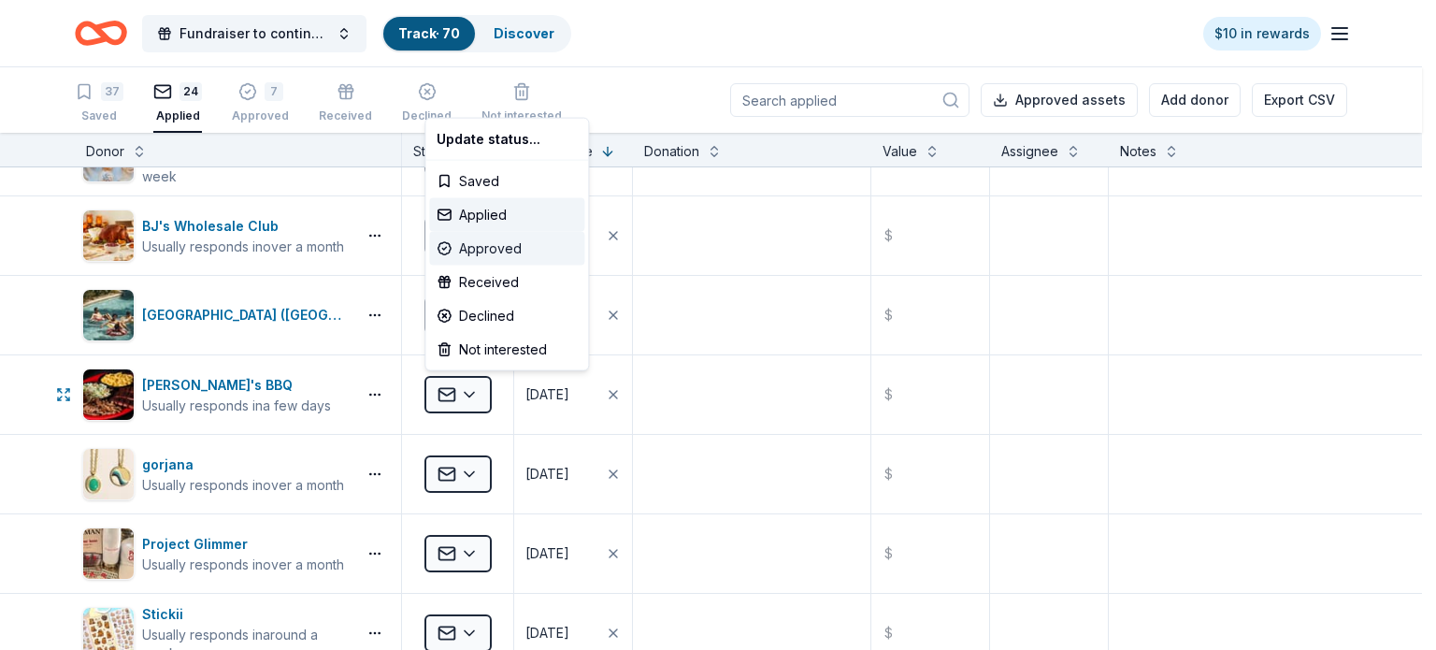
click at [457, 247] on div "Approved" at bounding box center [506, 249] width 155 height 34
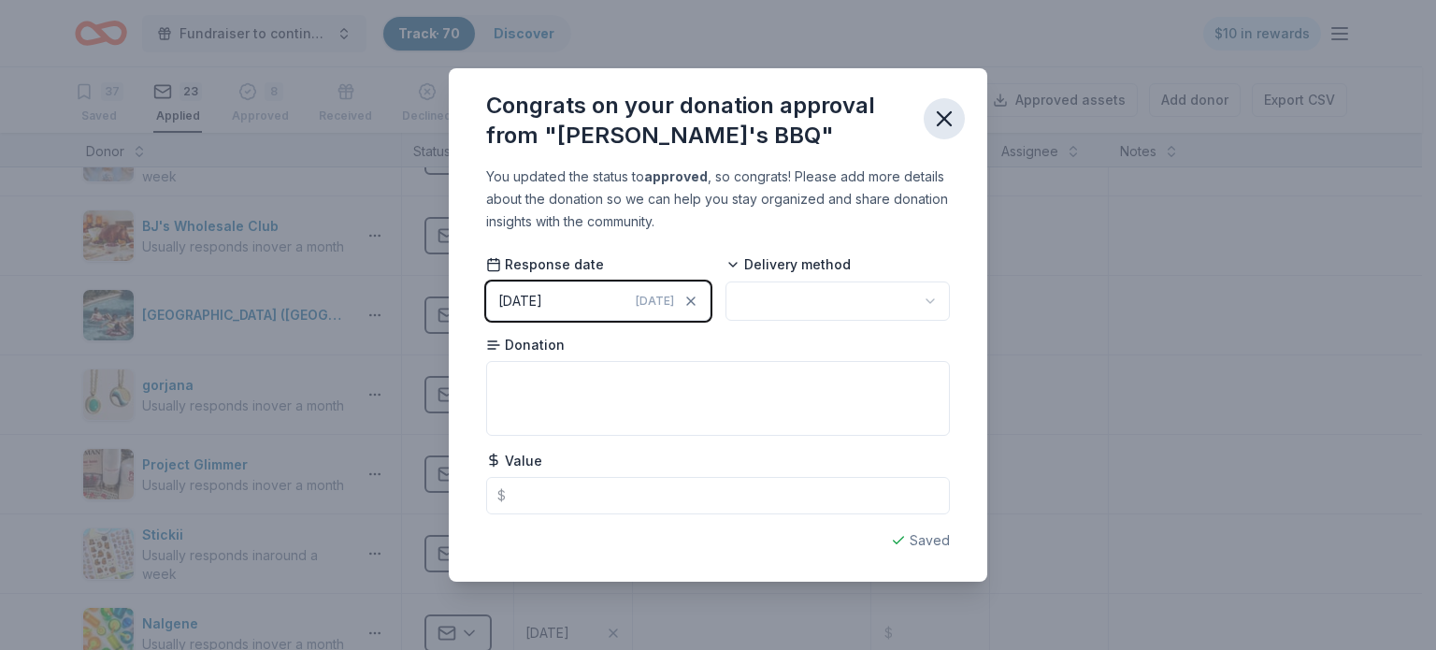
click at [938, 118] on icon "button" at bounding box center [944, 119] width 26 height 26
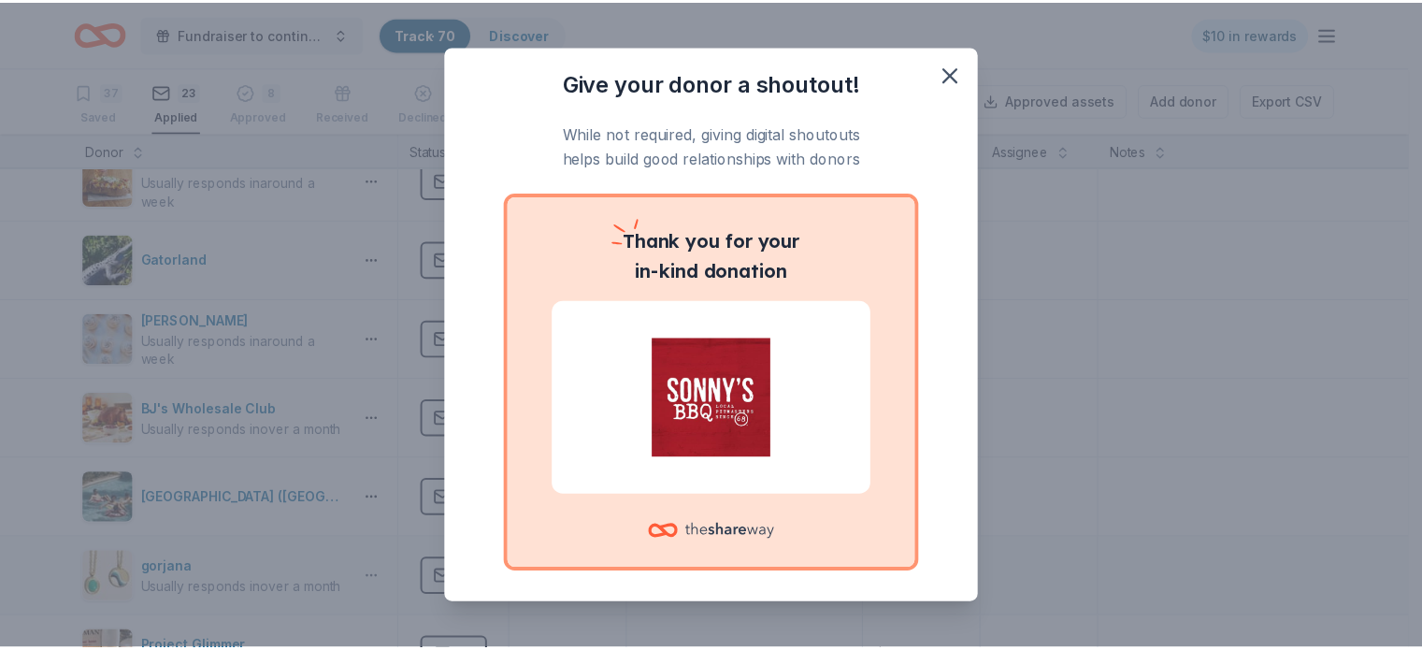
scroll to position [0, 0]
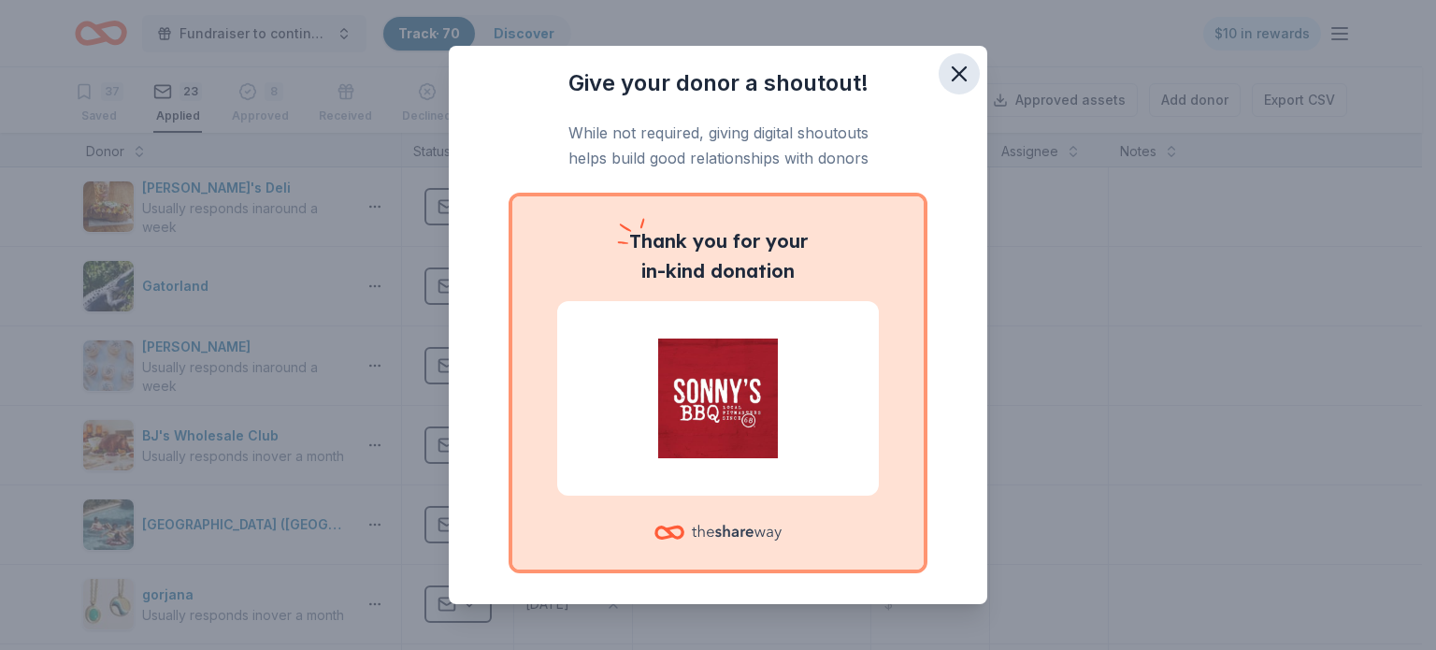
click at [946, 81] on icon "button" at bounding box center [959, 74] width 26 height 26
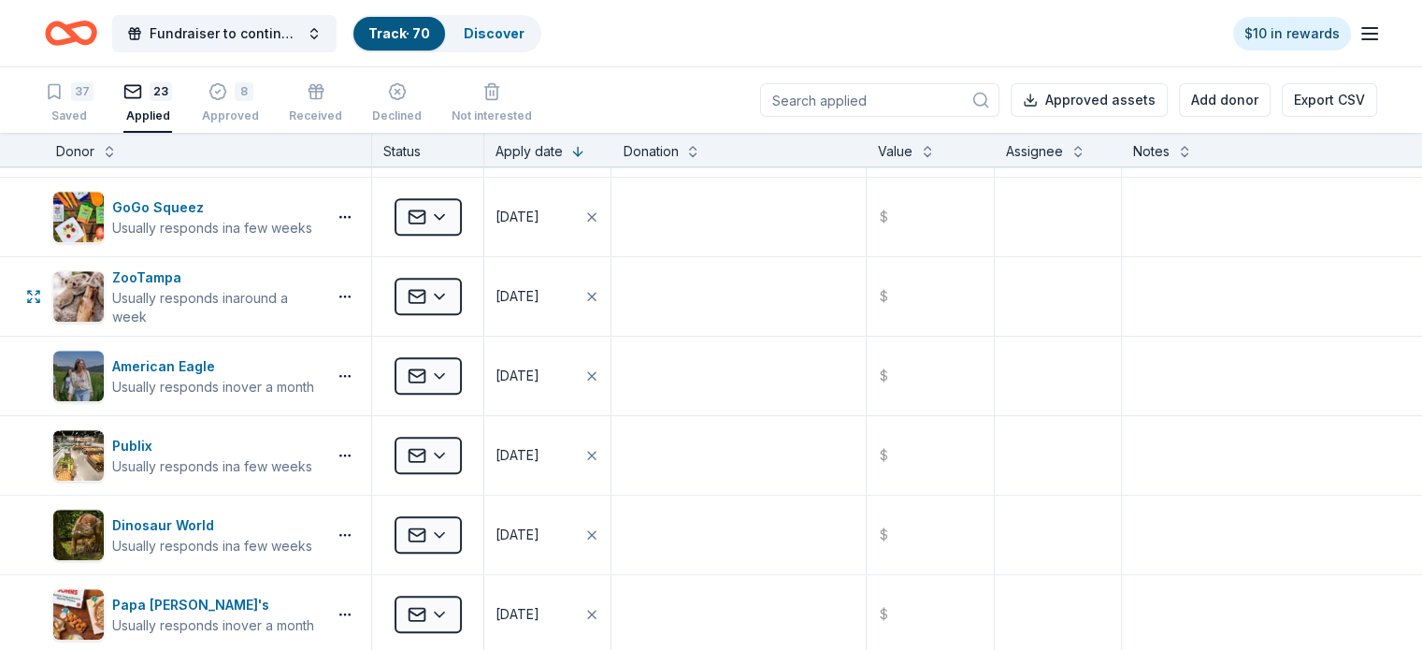
scroll to position [1690, 0]
